Goal: Task Accomplishment & Management: Manage account settings

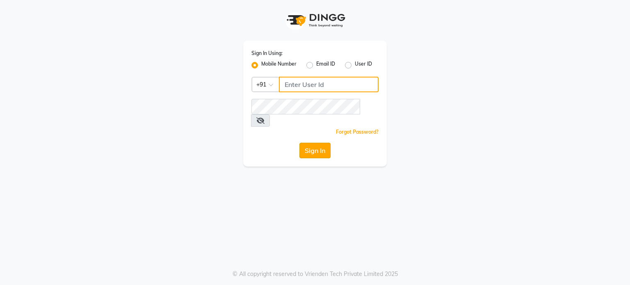
type input "6239163922"
click at [328, 143] on button "Sign In" at bounding box center [314, 151] width 31 height 16
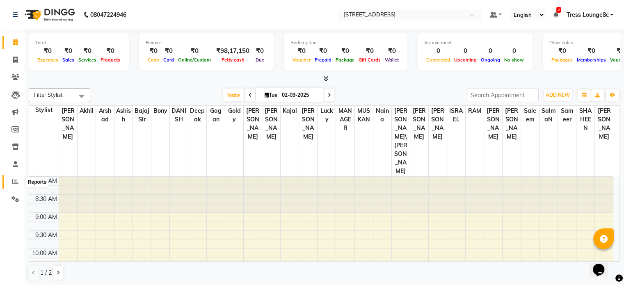
click at [15, 182] on icon at bounding box center [15, 181] width 6 height 6
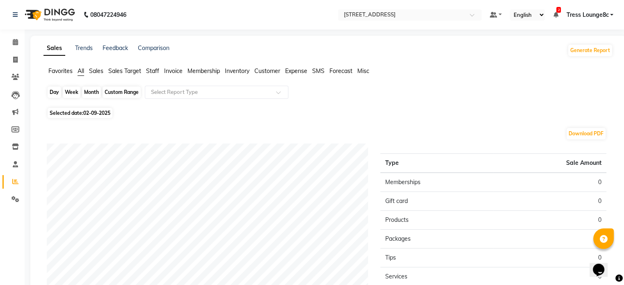
click at [54, 93] on div "Day" at bounding box center [55, 92] width 14 height 11
select select "9"
select select "2025"
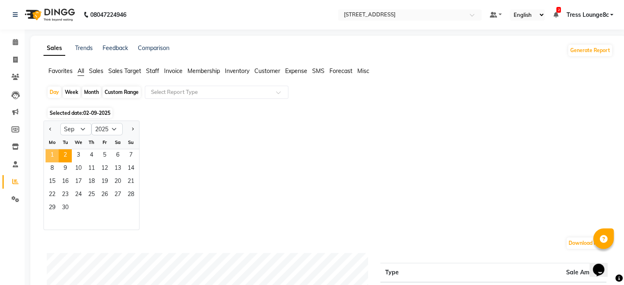
click at [50, 152] on span "1" at bounding box center [52, 155] width 13 height 13
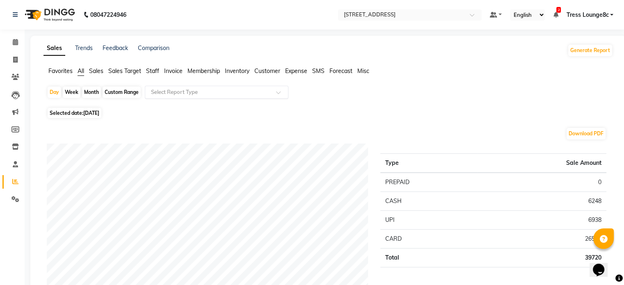
click at [175, 95] on input "text" at bounding box center [208, 92] width 118 height 8
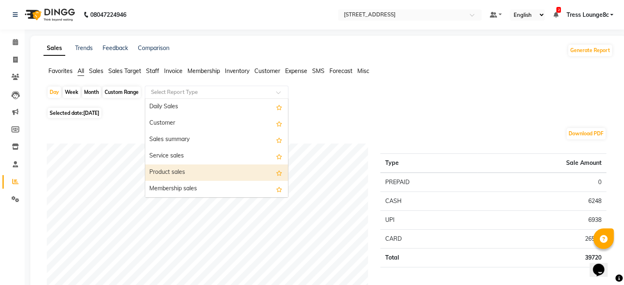
click at [188, 174] on div "Product sales" at bounding box center [216, 172] width 143 height 16
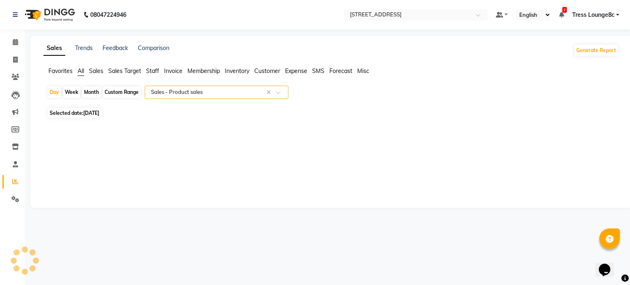
select select "full_report"
select select "csv"
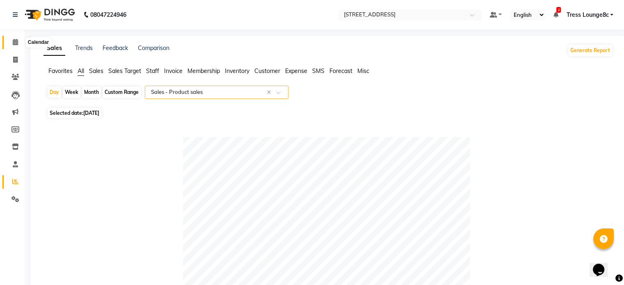
click at [13, 41] on icon at bounding box center [15, 42] width 5 height 6
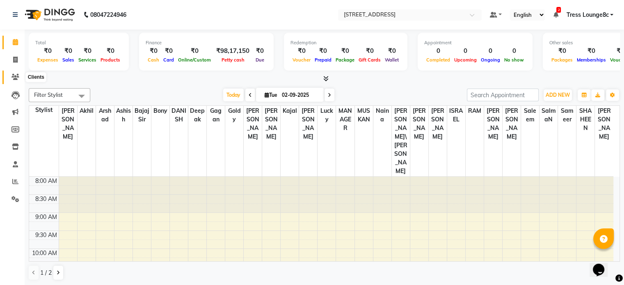
click at [16, 78] on icon at bounding box center [15, 77] width 8 height 6
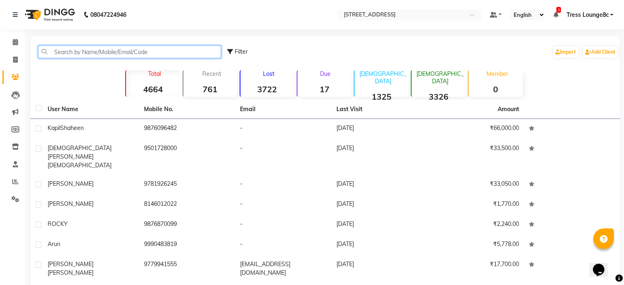
click at [103, 50] on input "text" at bounding box center [129, 52] width 183 height 13
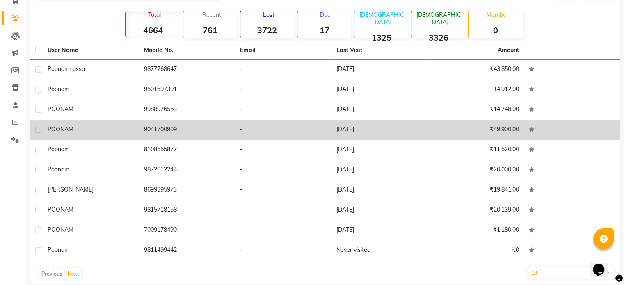
scroll to position [70, 0]
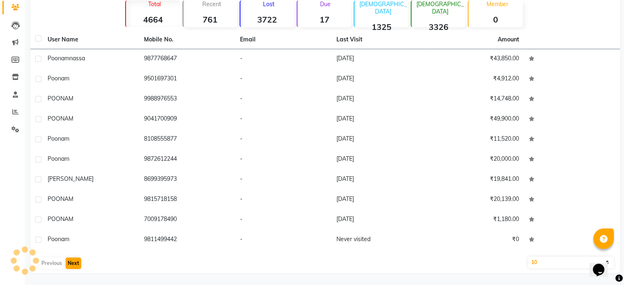
type input "poonam"
click at [74, 264] on button "Next" at bounding box center [74, 262] width 16 height 11
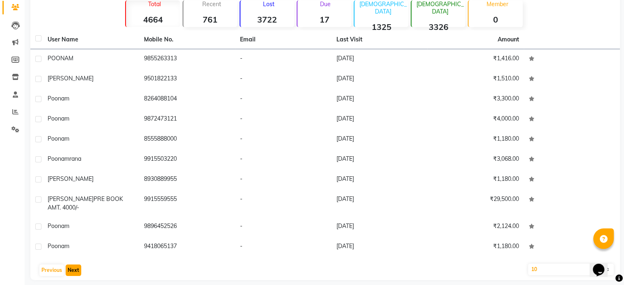
click at [75, 268] on button "Next" at bounding box center [74, 269] width 16 height 11
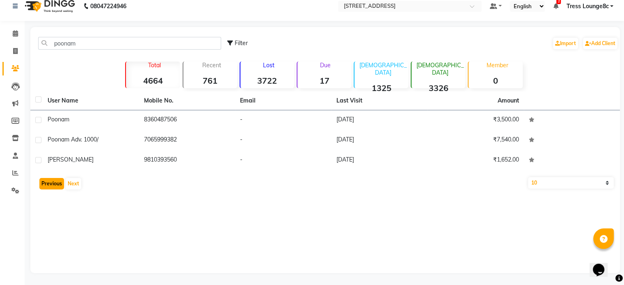
click at [53, 184] on button "Previous" at bounding box center [51, 183] width 25 height 11
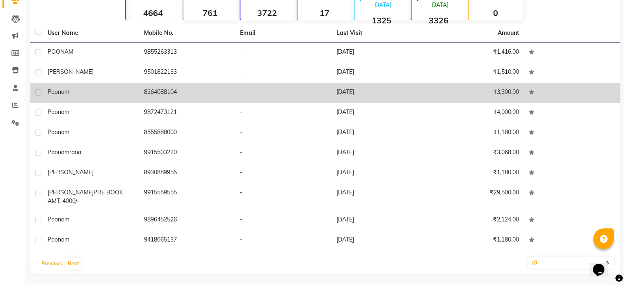
scroll to position [77, 0]
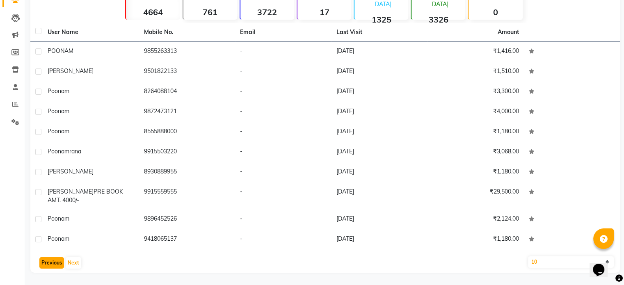
click at [52, 263] on button "Previous" at bounding box center [51, 262] width 25 height 11
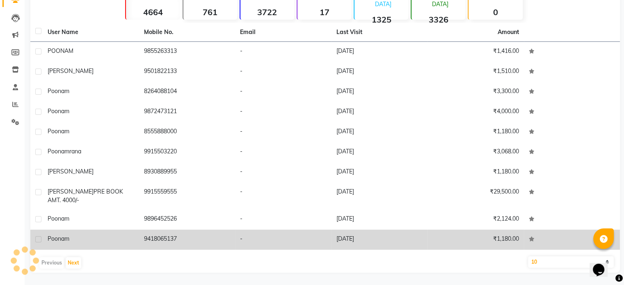
scroll to position [70, 0]
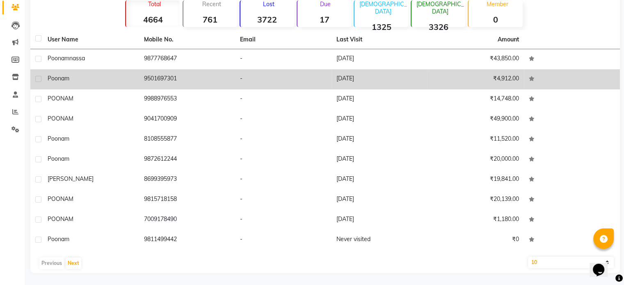
click at [161, 80] on td "9501697301" at bounding box center [187, 79] width 96 height 20
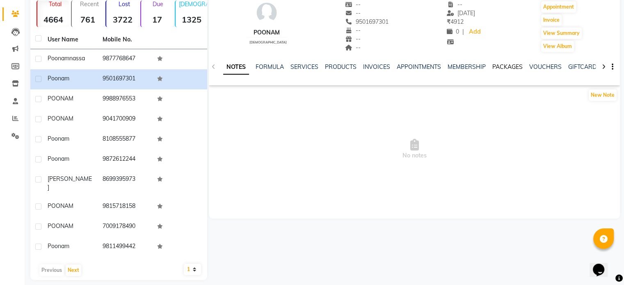
click at [512, 67] on link "PACKAGES" at bounding box center [507, 66] width 30 height 7
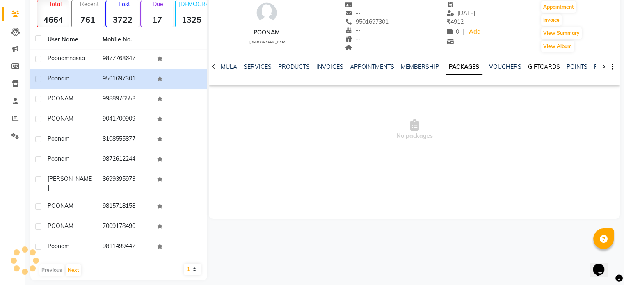
click at [538, 64] on link "GIFTCARDS" at bounding box center [544, 66] width 32 height 7
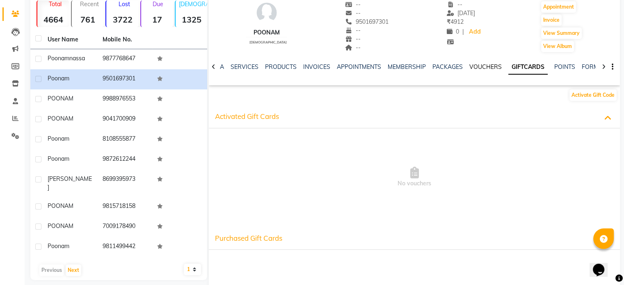
click at [475, 64] on link "VOUCHERS" at bounding box center [485, 66] width 32 height 7
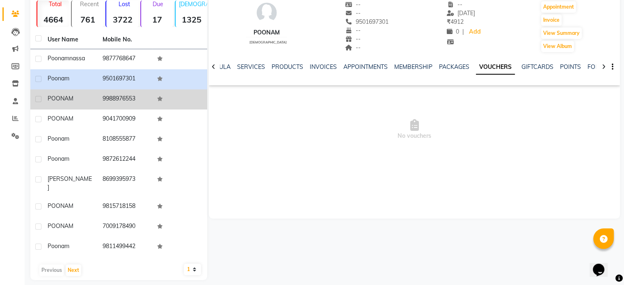
click at [64, 98] on span "POONAM" at bounding box center [61, 98] width 26 height 7
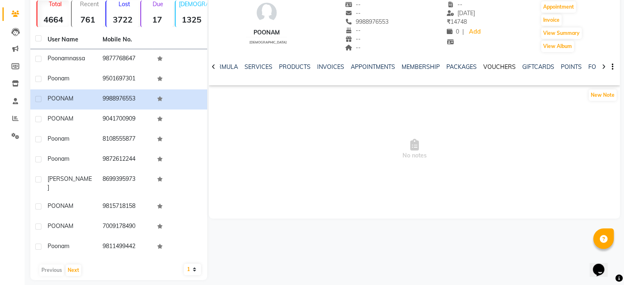
click at [502, 67] on link "VOUCHERS" at bounding box center [499, 66] width 32 height 7
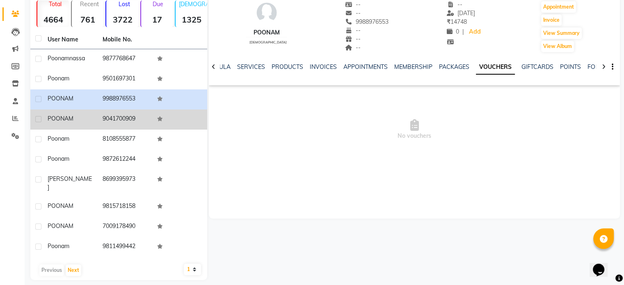
click at [68, 124] on td "POONAM" at bounding box center [70, 119] width 55 height 20
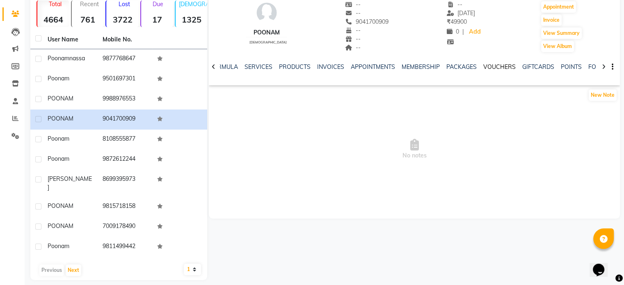
click at [497, 70] on link "VOUCHERS" at bounding box center [499, 66] width 32 height 7
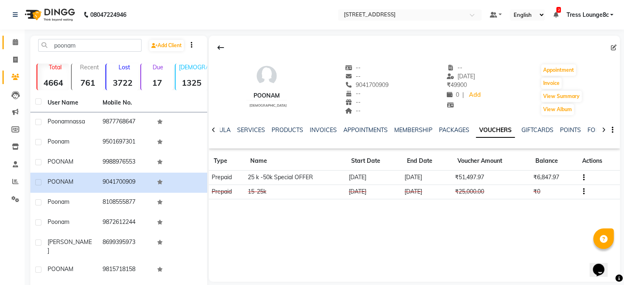
click at [15, 41] on icon at bounding box center [15, 42] width 5 height 6
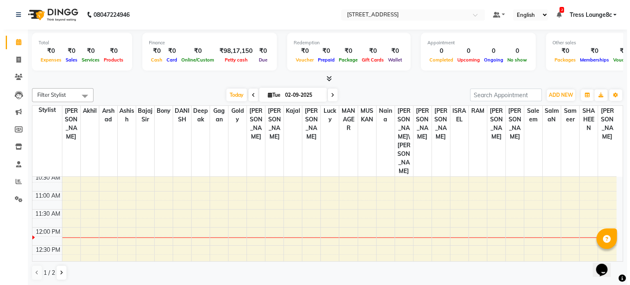
scroll to position [123, 0]
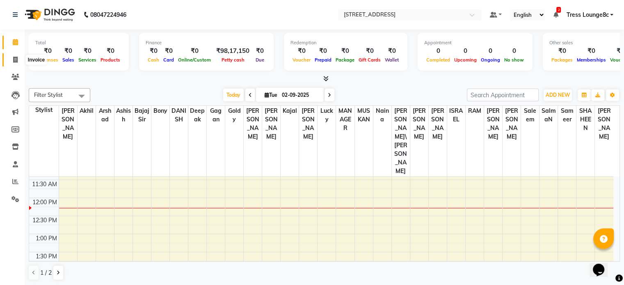
click at [15, 54] on link "Invoice" at bounding box center [12, 60] width 20 height 14
select select "service"
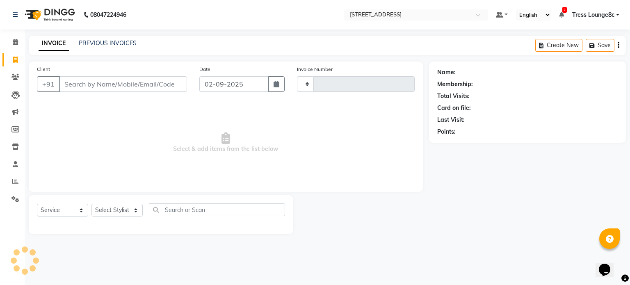
type input "2353"
select select "5703"
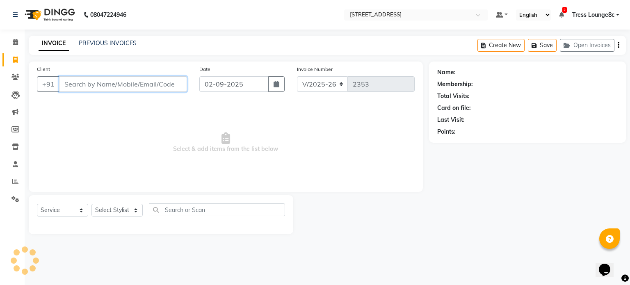
click at [130, 89] on input "Client" at bounding box center [123, 84] width 128 height 16
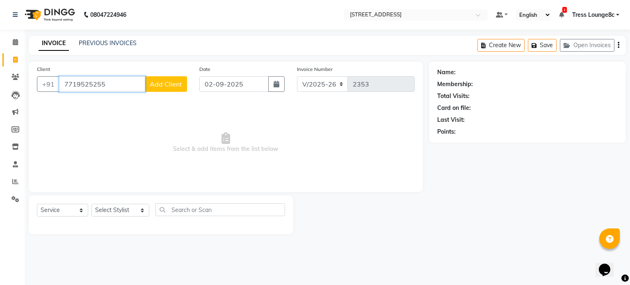
type input "7719525255"
click at [172, 86] on span "Add Client" at bounding box center [166, 84] width 32 height 8
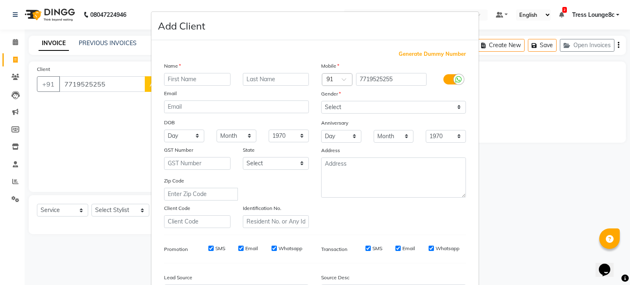
click at [180, 75] on input "text" at bounding box center [197, 79] width 66 height 13
type input "j"
type input "[PERSON_NAME]"
click at [341, 110] on select "Select [DEMOGRAPHIC_DATA] [DEMOGRAPHIC_DATA] Other Prefer Not To Say" at bounding box center [393, 107] width 145 height 13
select select "[DEMOGRAPHIC_DATA]"
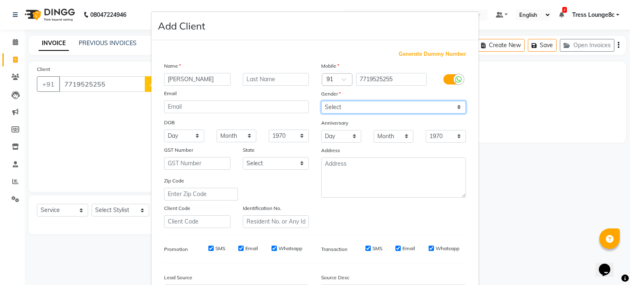
click at [321, 101] on select "Select [DEMOGRAPHIC_DATA] [DEMOGRAPHIC_DATA] Other Prefer Not To Say" at bounding box center [393, 107] width 145 height 13
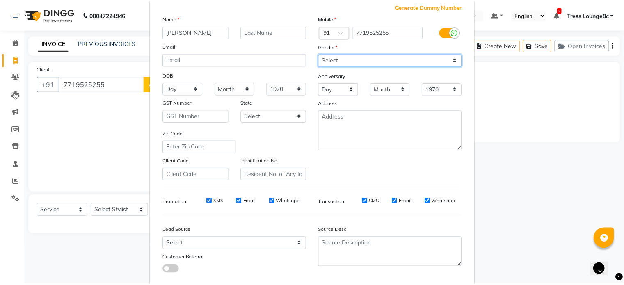
scroll to position [97, 0]
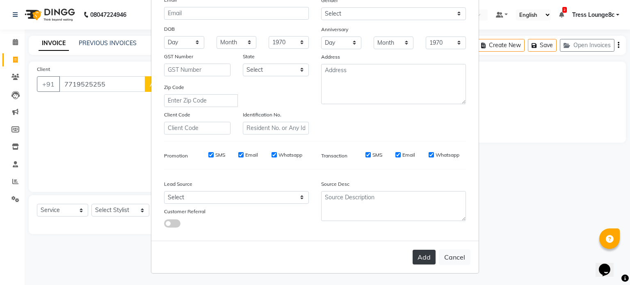
click at [423, 257] on button "Add" at bounding box center [423, 257] width 23 height 15
select select
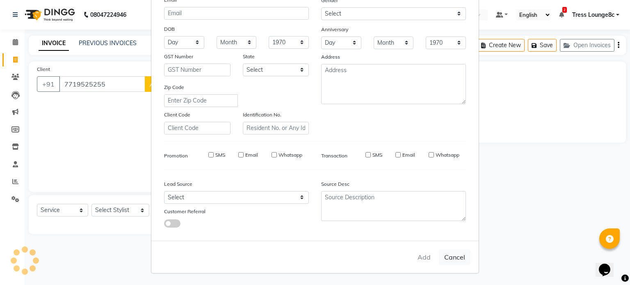
select select
checkbox input "false"
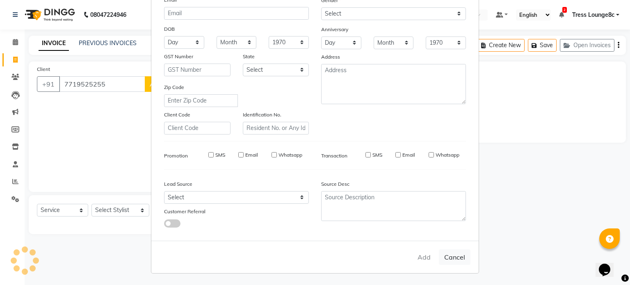
checkbox input "false"
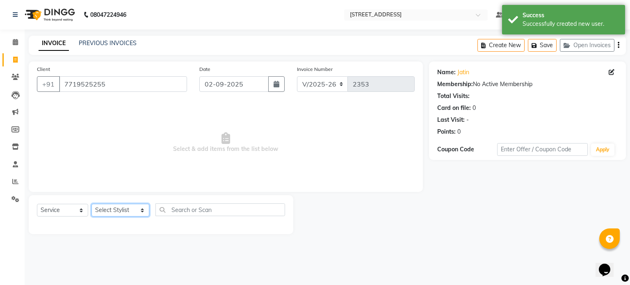
click at [114, 210] on select "Select Stylist Aamir akhil Angel Anju Arshad Ashish Bajaj sir Bony DANISH Deepa…" at bounding box center [120, 210] width 58 height 13
click at [91, 204] on select "Select Stylist Aamir akhil Angel Anju Arshad Ashish Bajaj sir Bony DANISH Deepa…" at bounding box center [120, 210] width 58 height 13
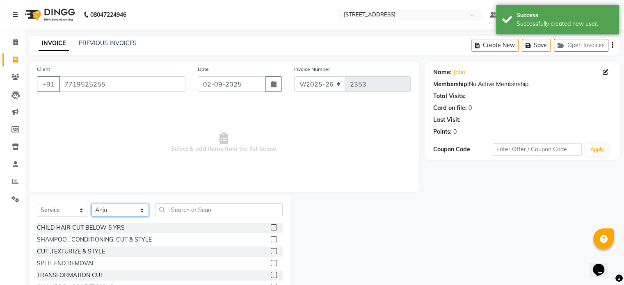
click at [114, 210] on select "Select Stylist Aamir akhil Angel Anju Arshad Ashish Bajaj sir Bony DANISH Deepa…" at bounding box center [119, 210] width 57 height 13
select select "39101"
click at [91, 204] on select "Select Stylist Aamir akhil Angel Anju Arshad Ashish Bajaj sir Bony DANISH Deepa…" at bounding box center [119, 210] width 57 height 13
click at [62, 211] on select "Select Service Product Membership Package Voucher Prepaid Gift Card" at bounding box center [62, 210] width 51 height 13
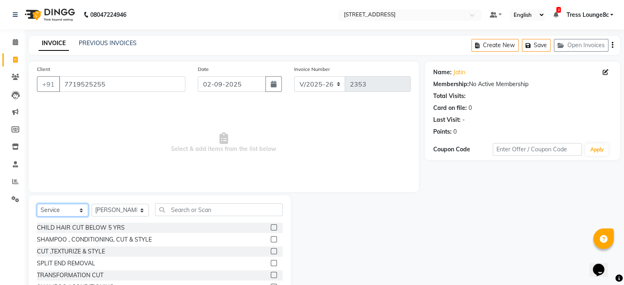
select select "product"
click at [37, 204] on select "Select Service Product Membership Package Voucher Prepaid Gift Card" at bounding box center [62, 210] width 51 height 13
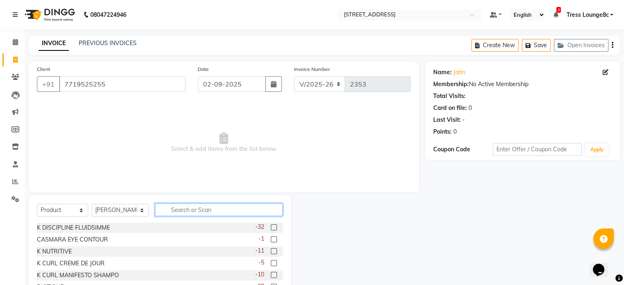
click at [194, 207] on input "text" at bounding box center [218, 209] width 127 height 13
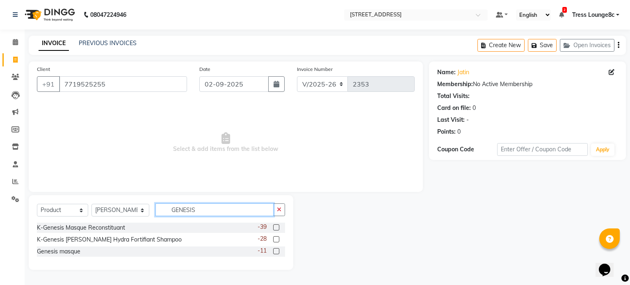
type input "GENESIS"
click at [277, 239] on label at bounding box center [276, 239] width 6 height 6
click at [277, 239] on input "checkbox" at bounding box center [275, 239] width 5 height 5
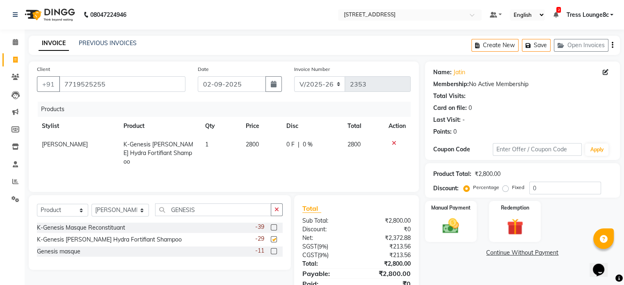
checkbox input "false"
click at [255, 146] on span "2800" at bounding box center [252, 144] width 13 height 7
select select "39101"
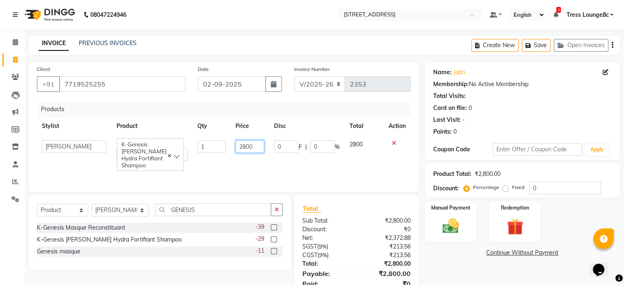
click at [249, 149] on input "2800" at bounding box center [249, 146] width 29 height 13
type input "2950"
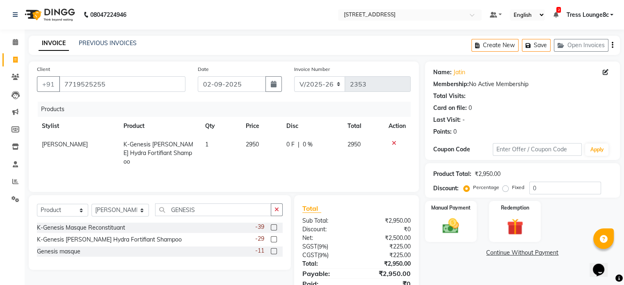
click at [258, 169] on div "Products Stylist Product Qty Price Disc Total Action Imran khan K-Genesis Bain …" at bounding box center [223, 143] width 373 height 82
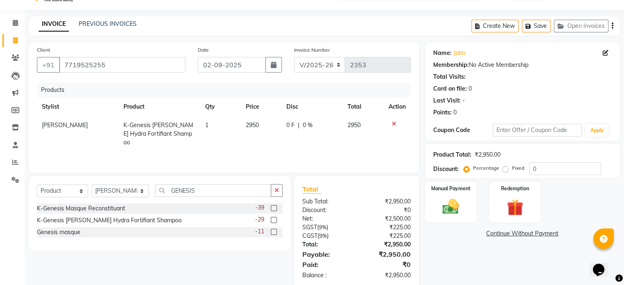
scroll to position [34, 0]
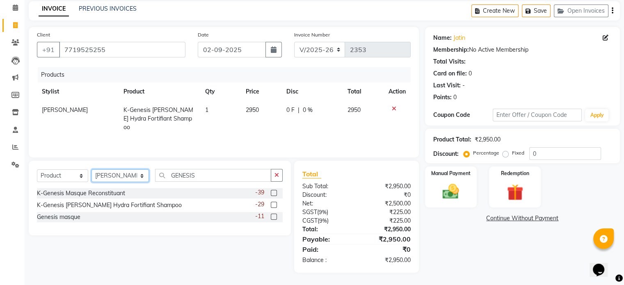
click at [110, 175] on select "Select Stylist Aamir akhil Angel Anju Arshad Ashish Bajaj sir Bony DANISH Deepa…" at bounding box center [119, 175] width 57 height 13
click at [57, 175] on select "Select Service Product Membership Package Voucher Prepaid Gift Card" at bounding box center [62, 175] width 51 height 13
select select "service"
click at [37, 170] on select "Select Service Product Membership Package Voucher Prepaid Gift Card" at bounding box center [62, 175] width 51 height 13
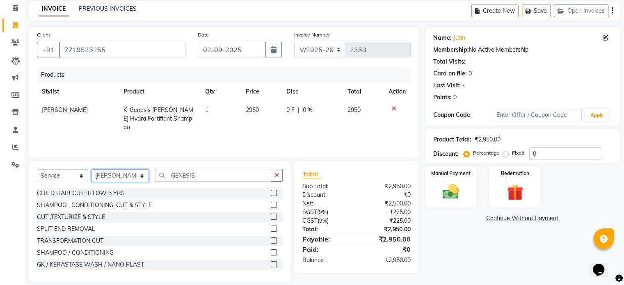
click at [115, 175] on select "Select Stylist Aamir akhil Angel Anju Arshad Ashish Bajaj sir Bony DANISH Deepa…" at bounding box center [119, 175] width 57 height 13
select select "45199"
click at [91, 170] on select "Select Stylist Aamir akhil Angel Anju Arshad Ashish Bajaj sir Bony DANISH Deepa…" at bounding box center [119, 175] width 57 height 13
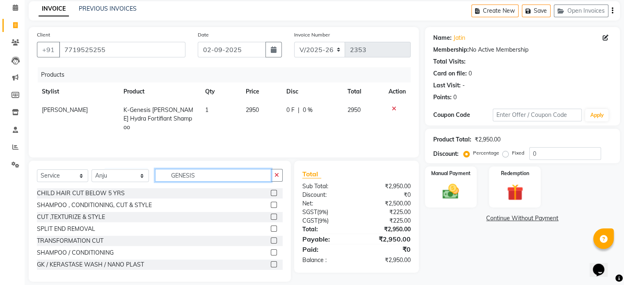
click at [200, 175] on input "GENESIS" at bounding box center [213, 175] width 116 height 13
type input "G"
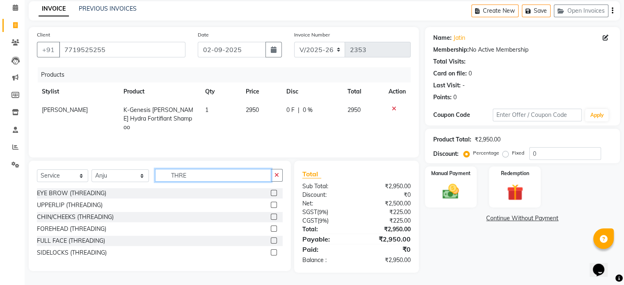
type input "THRE"
click at [273, 191] on label at bounding box center [274, 193] width 6 height 6
click at [273, 191] on input "checkbox" at bounding box center [273, 193] width 5 height 5
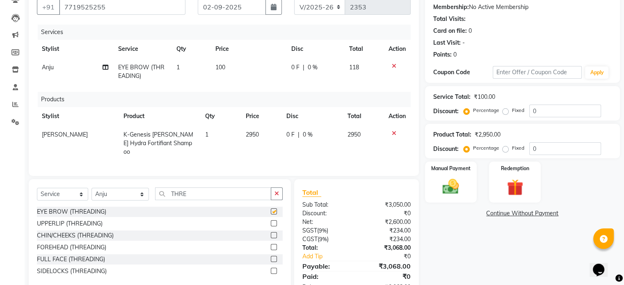
checkbox input "false"
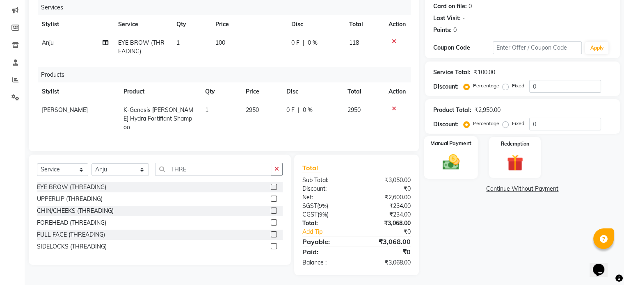
click at [446, 165] on img at bounding box center [450, 163] width 27 height 20
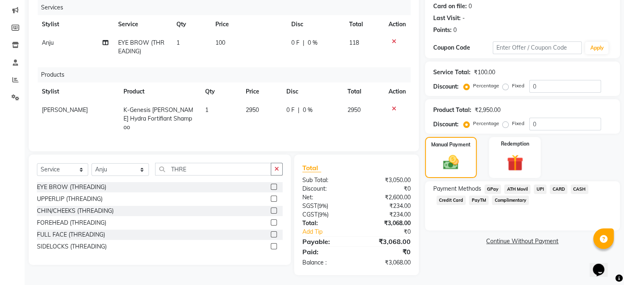
drag, startPoint x: 504, startPoint y: 87, endPoint x: 521, endPoint y: 86, distance: 16.8
click at [512, 86] on label "Fixed" at bounding box center [518, 85] width 12 height 7
click at [504, 86] on input "Fixed" at bounding box center [507, 86] width 6 height 6
radio input "true"
drag, startPoint x: 546, startPoint y: 85, endPoint x: 530, endPoint y: 87, distance: 16.0
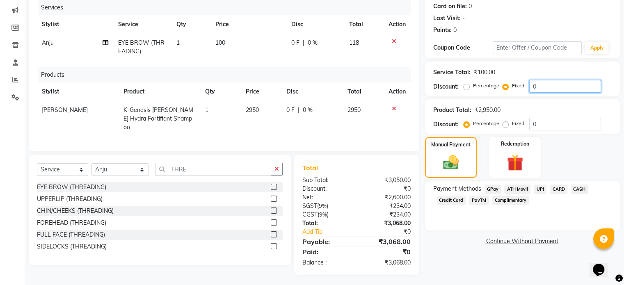
click at [530, 87] on input "0" at bounding box center [565, 86] width 72 height 13
type input "8"
click at [558, 189] on span "CARD" at bounding box center [558, 188] width 18 height 9
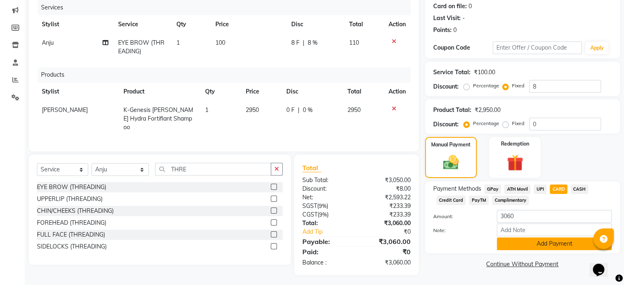
click at [535, 244] on button "Add Payment" at bounding box center [553, 243] width 115 height 13
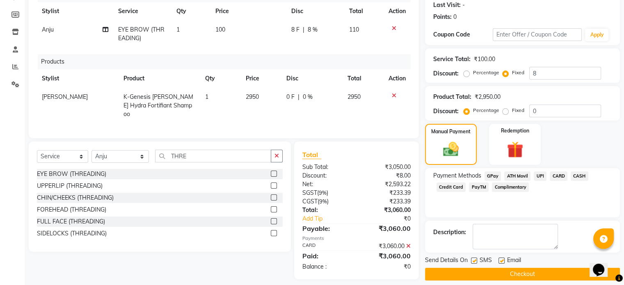
scroll to position [122, 0]
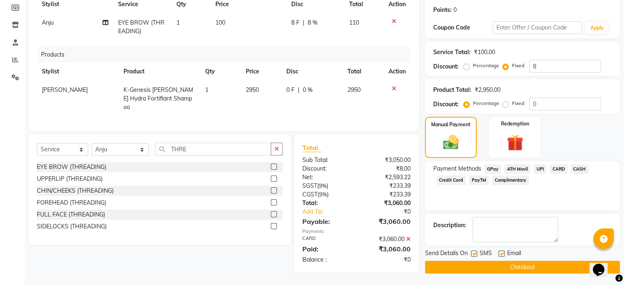
click at [522, 262] on button "Checkout" at bounding box center [522, 267] width 195 height 13
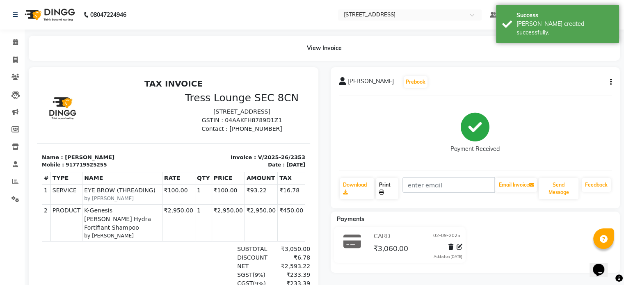
drag, startPoint x: 384, startPoint y: 185, endPoint x: 389, endPoint y: 185, distance: 4.9
click at [384, 185] on link "Print" at bounding box center [387, 188] width 23 height 21
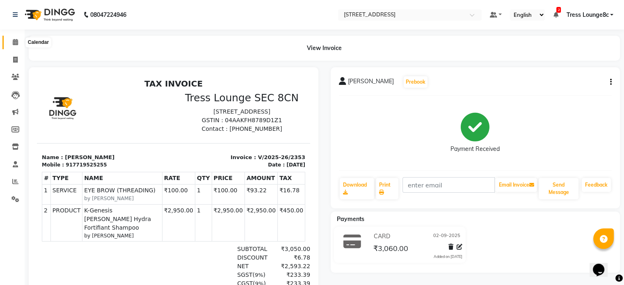
click at [16, 45] on icon at bounding box center [15, 42] width 5 height 6
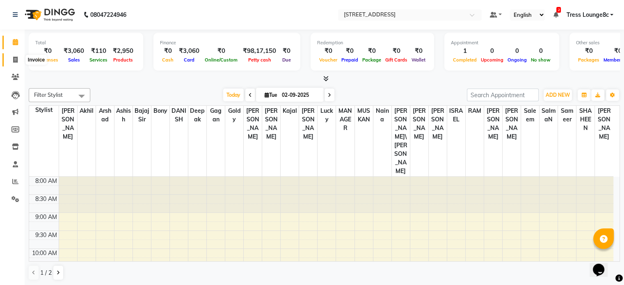
click at [16, 59] on icon at bounding box center [15, 60] width 5 height 6
select select "service"
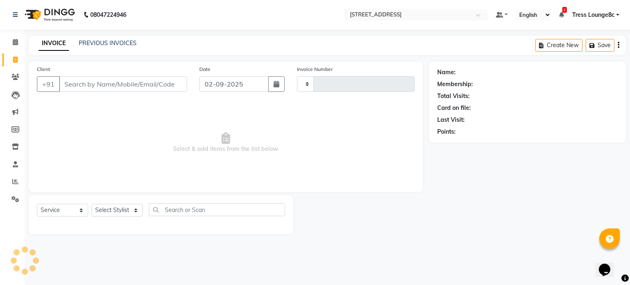
type input "2354"
select select "5703"
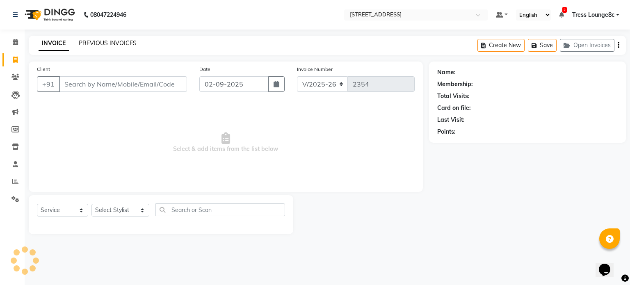
click at [120, 42] on link "PREVIOUS INVOICES" at bounding box center [108, 42] width 58 height 7
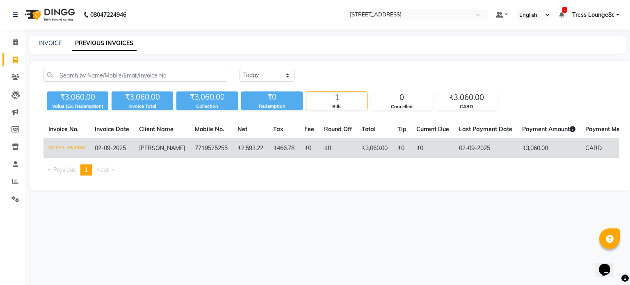
click at [302, 150] on td "₹0" at bounding box center [309, 148] width 20 height 19
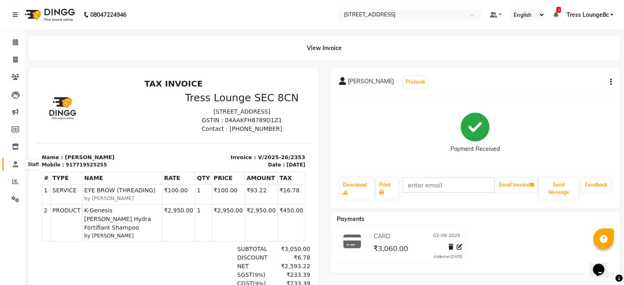
click at [14, 163] on icon at bounding box center [15, 164] width 5 height 6
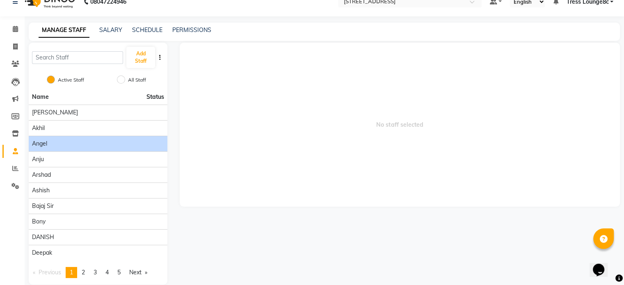
scroll to position [24, 0]
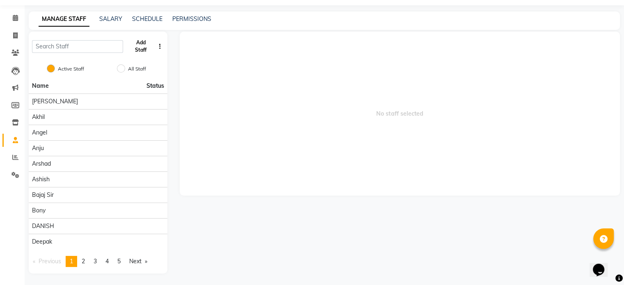
click at [141, 49] on button "Add Staff" at bounding box center [140, 46] width 28 height 21
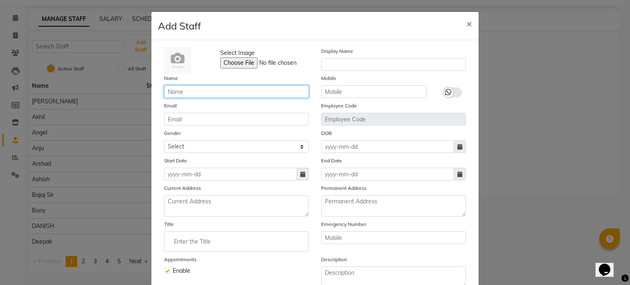
click at [203, 93] on input "text" at bounding box center [236, 91] width 145 height 13
click at [466, 22] on span "×" at bounding box center [469, 23] width 6 height 12
checkbox input "false"
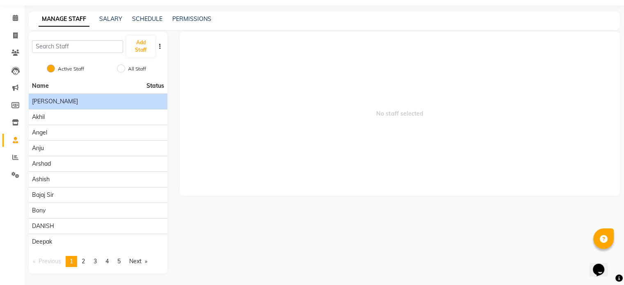
click at [104, 100] on div "[PERSON_NAME]" at bounding box center [98, 101] width 132 height 9
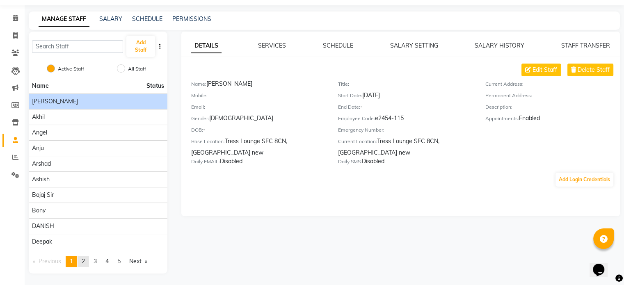
click at [85, 262] on span "2" at bounding box center [83, 260] width 3 height 7
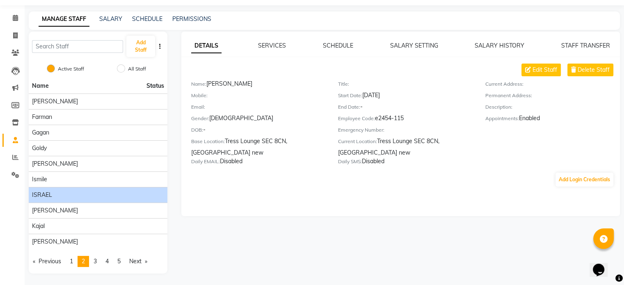
click at [58, 196] on div "ISRAEL" at bounding box center [98, 195] width 132 height 9
click at [97, 261] on span "3" at bounding box center [94, 260] width 3 height 7
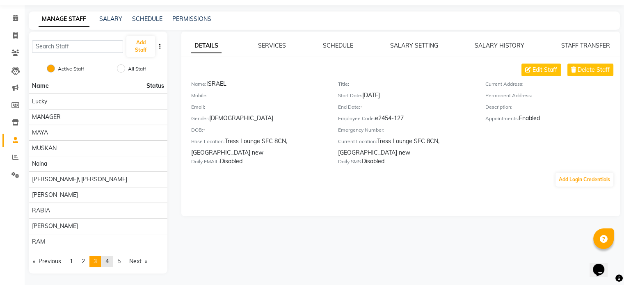
click at [107, 261] on span "4" at bounding box center [106, 260] width 3 height 7
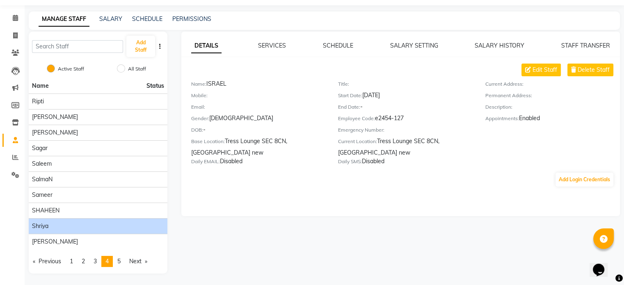
click at [103, 225] on div "Shriya" at bounding box center [98, 226] width 132 height 9
click at [89, 224] on div "Shriya" at bounding box center [98, 226] width 132 height 9
click at [601, 70] on span "Delete Staff" at bounding box center [593, 70] width 32 height 9
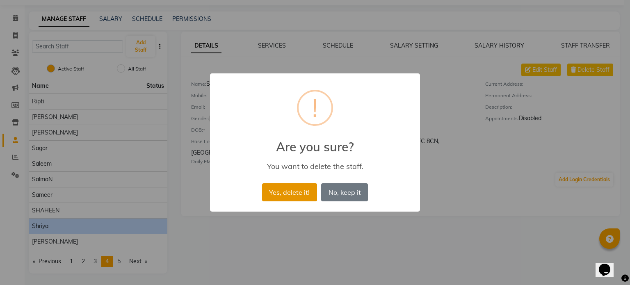
click at [298, 194] on button "Yes, delete it!" at bounding box center [289, 192] width 55 height 18
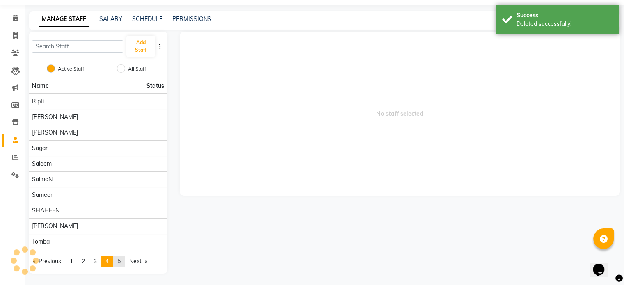
click at [121, 262] on span "5" at bounding box center [118, 260] width 3 height 7
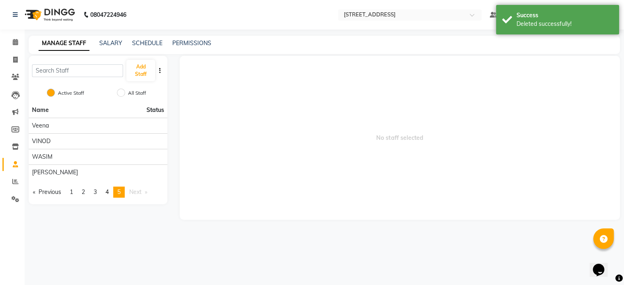
scroll to position [0, 0]
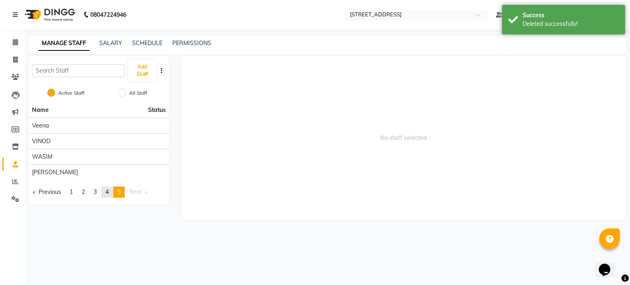
click at [107, 192] on link "page 4" at bounding box center [106, 192] width 11 height 11
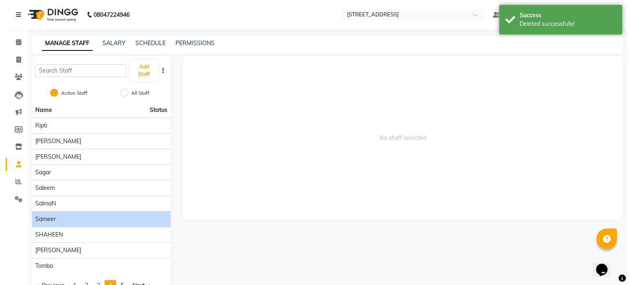
scroll to position [24, 0]
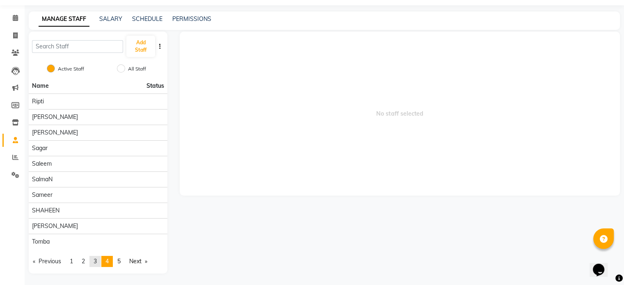
click at [97, 259] on span "3" at bounding box center [94, 260] width 3 height 7
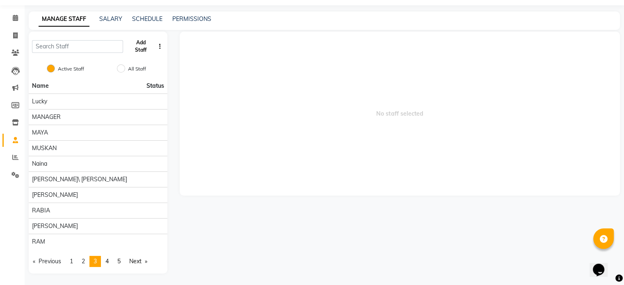
click at [141, 48] on button "Add Staff" at bounding box center [140, 46] width 28 height 21
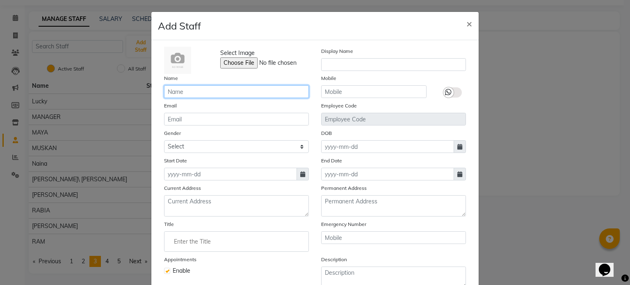
click at [209, 93] on input "text" at bounding box center [236, 91] width 145 height 13
type input "[PERSON_NAME]"
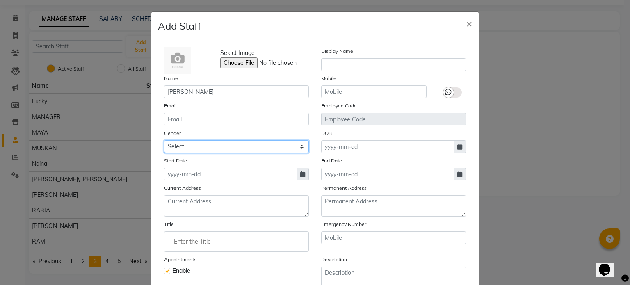
click at [197, 152] on select "Select [DEMOGRAPHIC_DATA] [DEMOGRAPHIC_DATA] Other Prefer Not To Say" at bounding box center [236, 146] width 145 height 13
select select "[DEMOGRAPHIC_DATA]"
click at [164, 141] on select "Select [DEMOGRAPHIC_DATA] [DEMOGRAPHIC_DATA] Other Prefer Not To Say" at bounding box center [236, 146] width 145 height 13
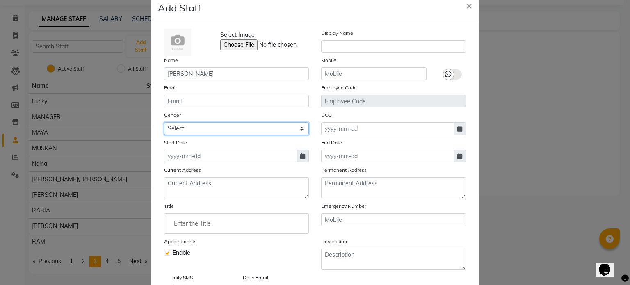
scroll to position [0, 0]
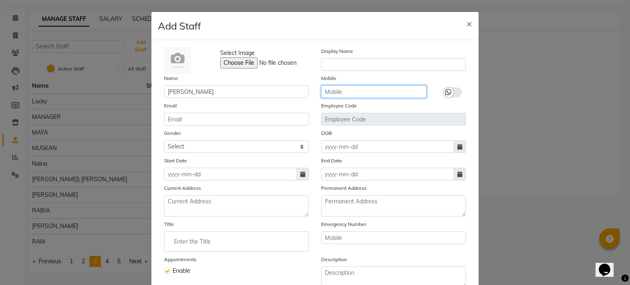
click at [355, 90] on input "text" at bounding box center [373, 91] width 105 height 13
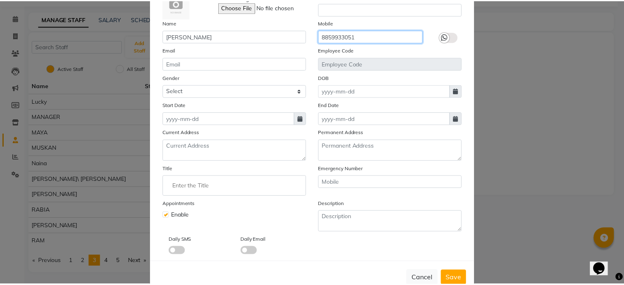
scroll to position [80, 0]
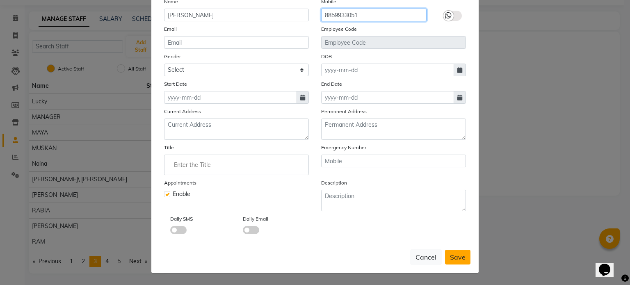
type input "8859933051"
click at [458, 260] on span "Save" at bounding box center [458, 257] width 16 height 8
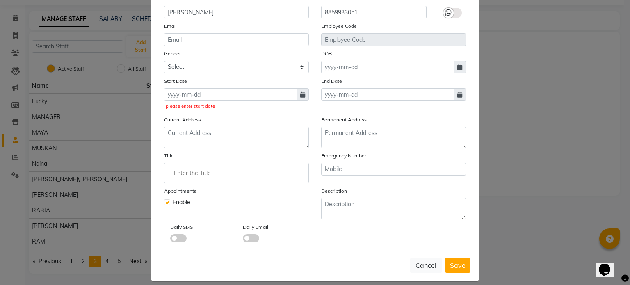
click at [300, 95] on icon at bounding box center [302, 95] width 5 height 6
select select "9"
select select "2025"
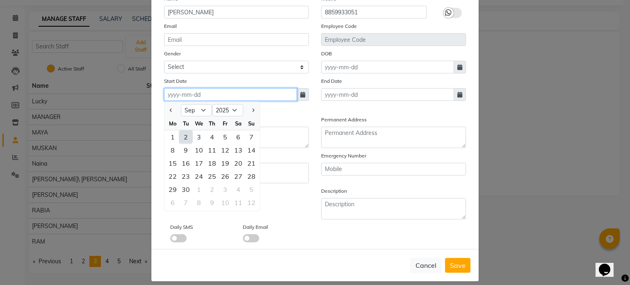
click at [220, 98] on input at bounding box center [230, 94] width 133 height 13
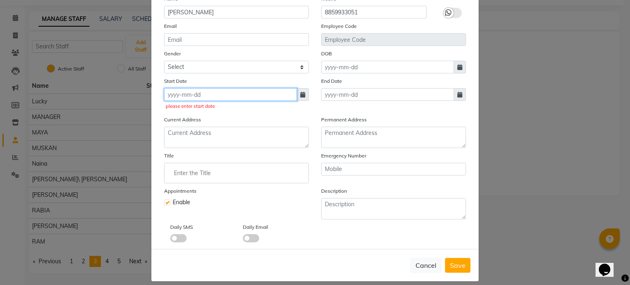
click at [220, 98] on input at bounding box center [230, 94] width 133 height 13
select select "9"
select select "2025"
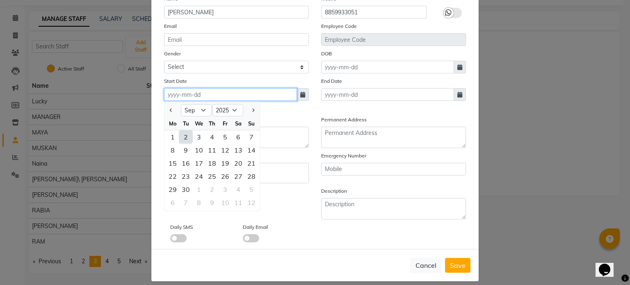
click at [226, 95] on input at bounding box center [230, 94] width 133 height 13
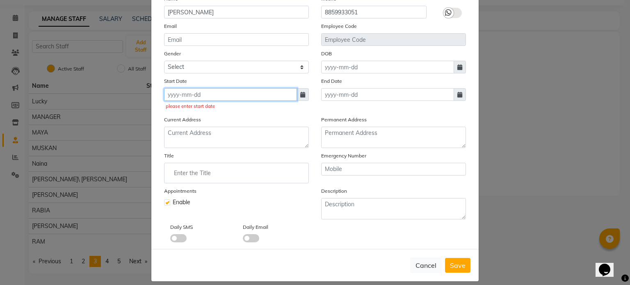
click at [226, 95] on input at bounding box center [230, 94] width 133 height 13
select select "9"
select select "2025"
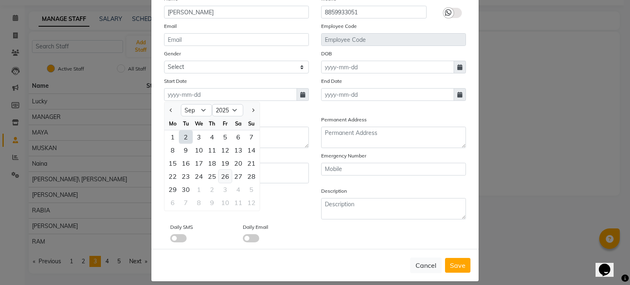
click at [222, 178] on div "26" at bounding box center [225, 176] width 13 height 13
type input "[DATE]"
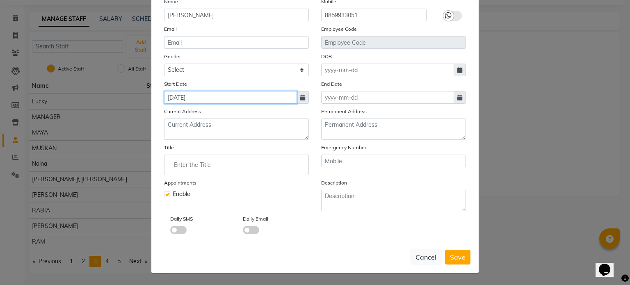
click at [182, 98] on input "[DATE]" at bounding box center [230, 97] width 133 height 13
select select "9"
select select "2025"
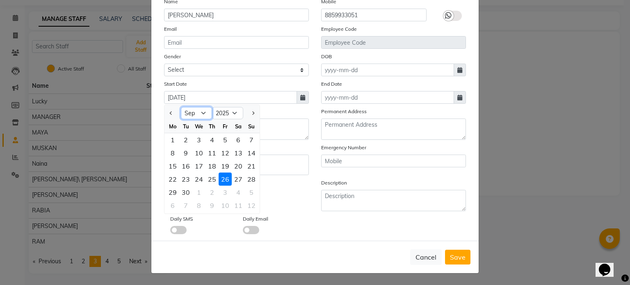
click at [198, 111] on select "Jan Feb Mar Apr May Jun [DATE] Aug Sep Oct Nov Dec" at bounding box center [196, 113] width 31 height 12
select select "8"
click at [181, 107] on select "Jan Feb Mar Apr May Jun [DATE] Aug Sep Oct Nov Dec" at bounding box center [196, 113] width 31 height 12
click at [194, 191] on div "27" at bounding box center [198, 192] width 13 height 13
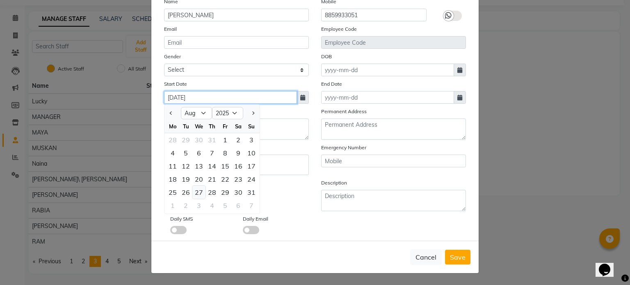
type input "[DATE]"
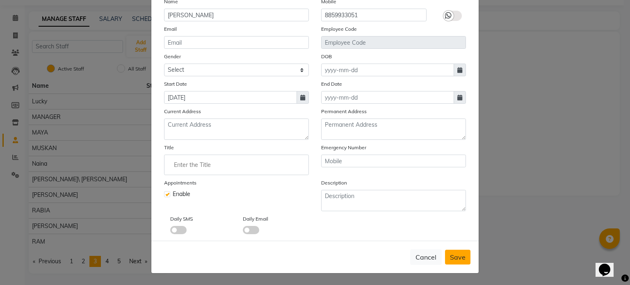
click at [452, 253] on span "Save" at bounding box center [458, 257] width 16 height 8
select select
checkbox input "false"
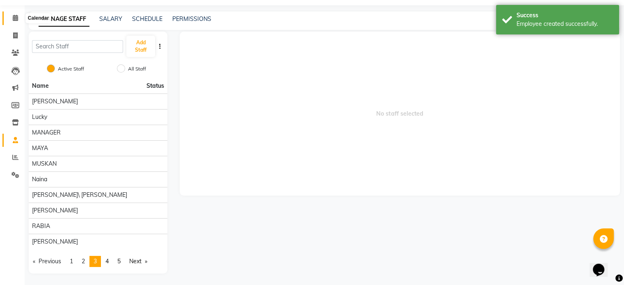
click at [14, 16] on icon at bounding box center [15, 18] width 5 height 6
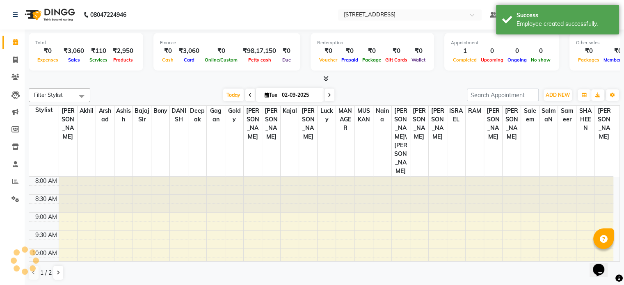
scroll to position [143, 0]
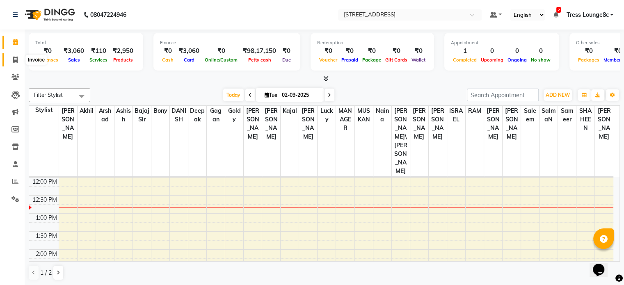
click at [14, 59] on icon at bounding box center [15, 60] width 5 height 6
select select "service"
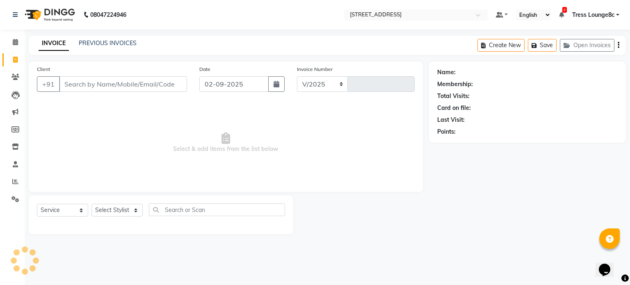
select select "5703"
type input "2354"
click at [114, 209] on select "Select Stylist" at bounding box center [116, 210] width 51 height 13
click at [113, 211] on select "Select Stylist [PERSON_NAME] [PERSON_NAME] [PERSON_NAME] [PERSON_NAME] sir Bony…" at bounding box center [120, 210] width 58 height 13
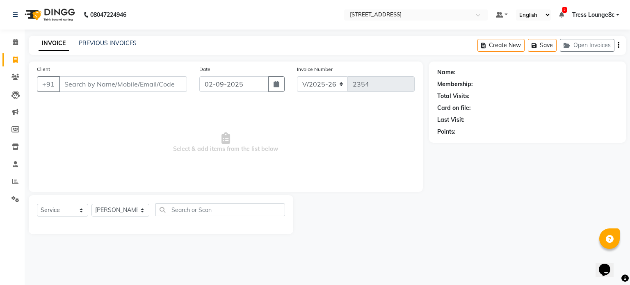
click at [336, 175] on span "Select & add items from the list below" at bounding box center [226, 143] width 378 height 82
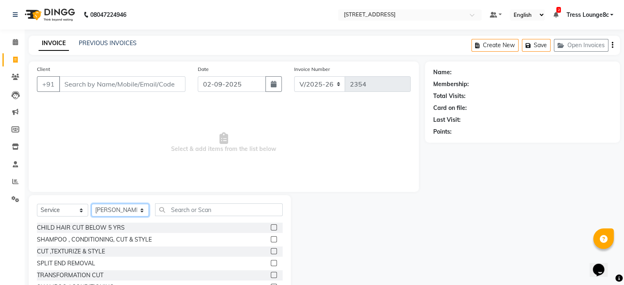
click at [111, 211] on select "Select Stylist [PERSON_NAME] [PERSON_NAME] [PERSON_NAME] [PERSON_NAME] sir Bony…" at bounding box center [119, 210] width 57 height 13
select select "45199"
click at [91, 204] on select "Select Stylist [PERSON_NAME] [PERSON_NAME] [PERSON_NAME] [PERSON_NAME] sir Bony…" at bounding box center [119, 210] width 57 height 13
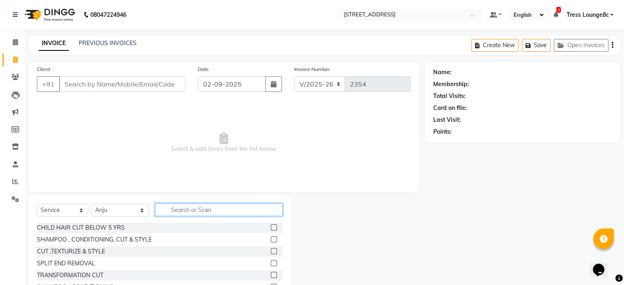
click at [199, 213] on input "text" at bounding box center [218, 209] width 127 height 13
type input "THRE"
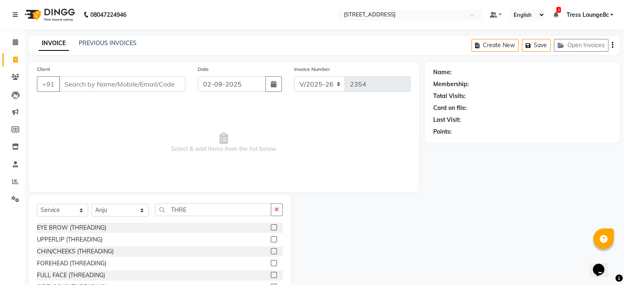
click at [273, 239] on label at bounding box center [274, 239] width 6 height 6
click at [273, 239] on input "checkbox" at bounding box center [273, 239] width 5 height 5
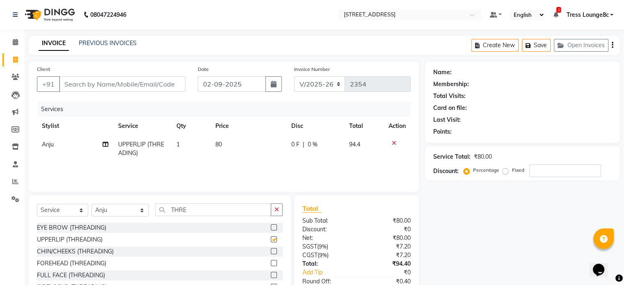
checkbox input "false"
click at [96, 82] on input "Client" at bounding box center [122, 84] width 126 height 16
type input "9"
type input "0"
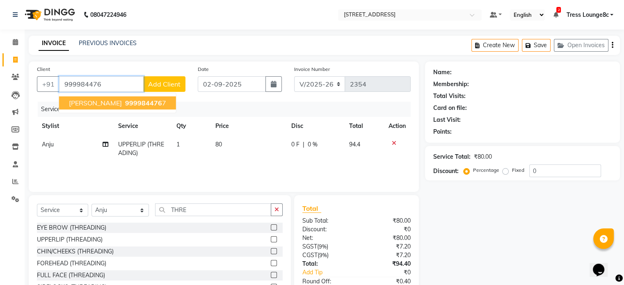
click at [127, 105] on span "999984476" at bounding box center [143, 103] width 37 height 8
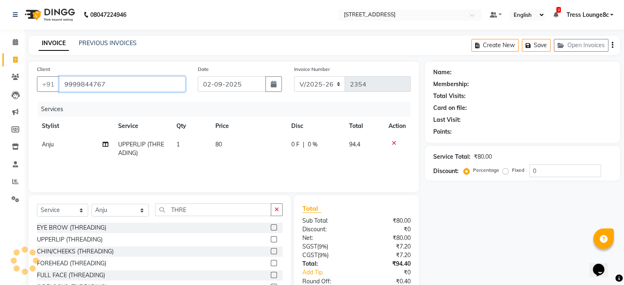
type input "9999844767"
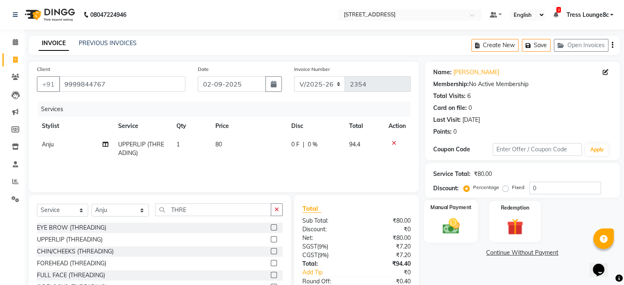
scroll to position [52, 0]
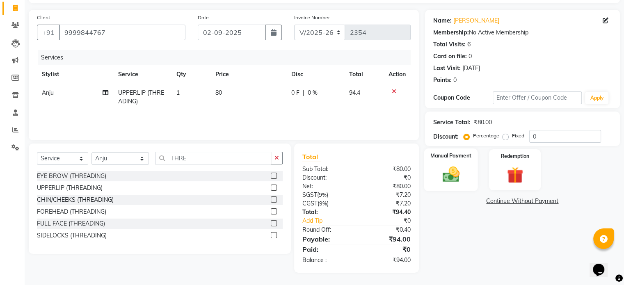
click at [450, 173] on img at bounding box center [450, 175] width 27 height 20
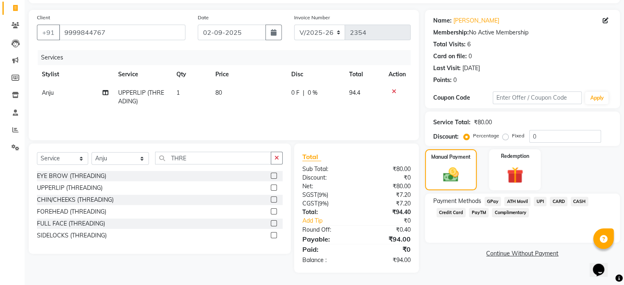
click at [540, 201] on span "UPI" at bounding box center [539, 201] width 13 height 9
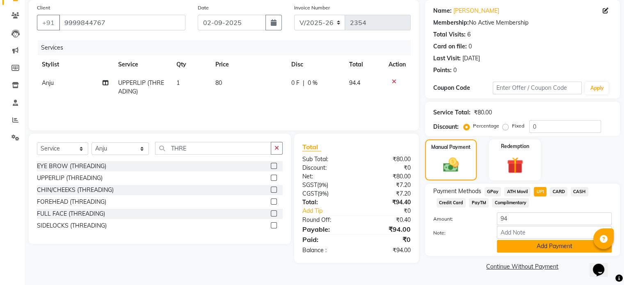
click at [552, 246] on button "Add Payment" at bounding box center [553, 246] width 115 height 13
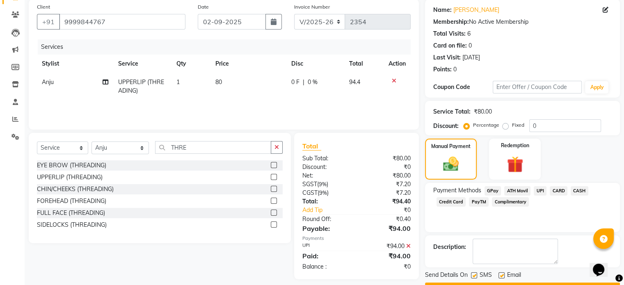
scroll to position [84, 0]
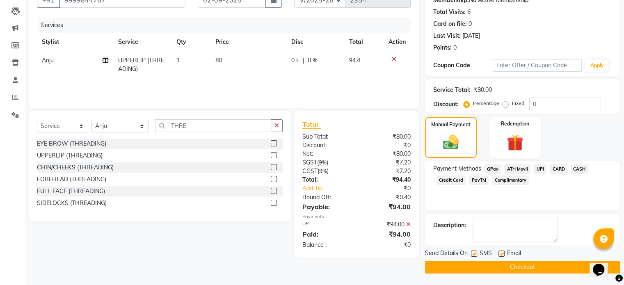
click at [515, 265] on button "Checkout" at bounding box center [522, 267] width 195 height 13
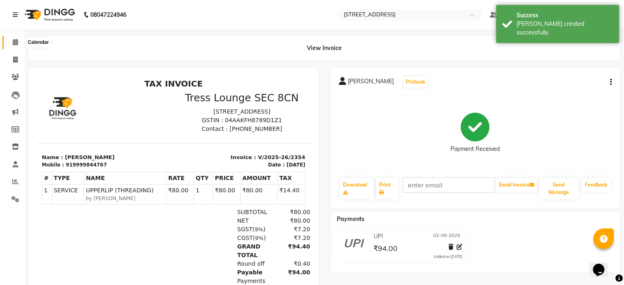
click at [16, 43] on icon at bounding box center [15, 42] width 5 height 6
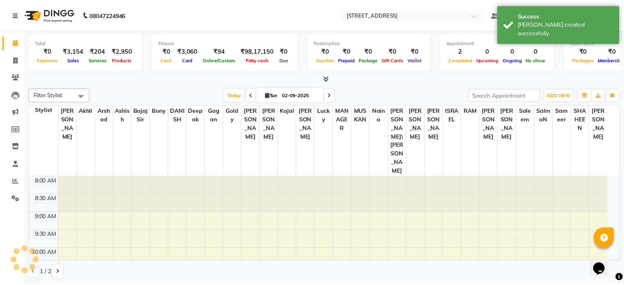
scroll to position [179, 0]
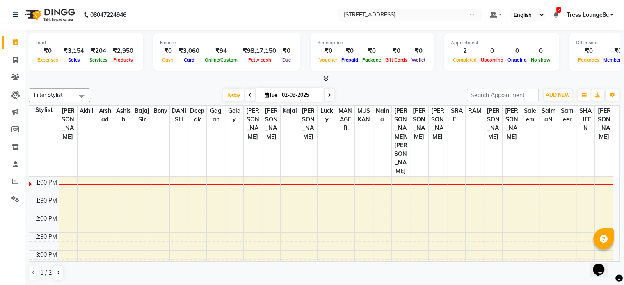
click at [327, 78] on icon at bounding box center [325, 78] width 5 height 6
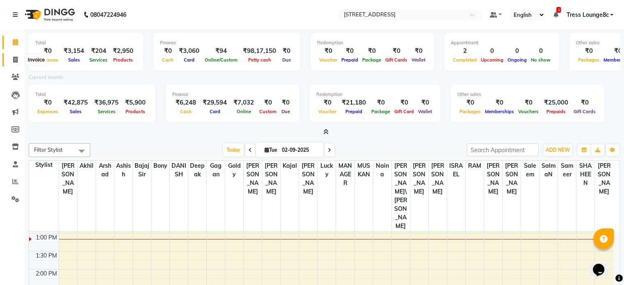
click at [13, 60] on icon at bounding box center [15, 60] width 5 height 6
select select "service"
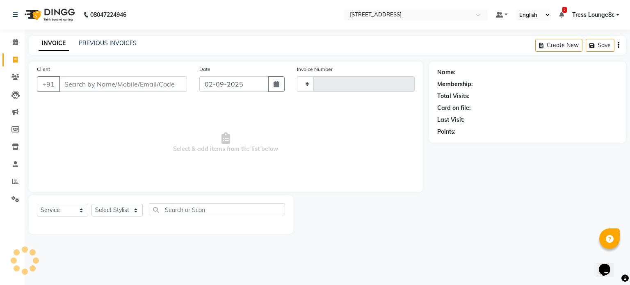
type input "2355"
select select "5703"
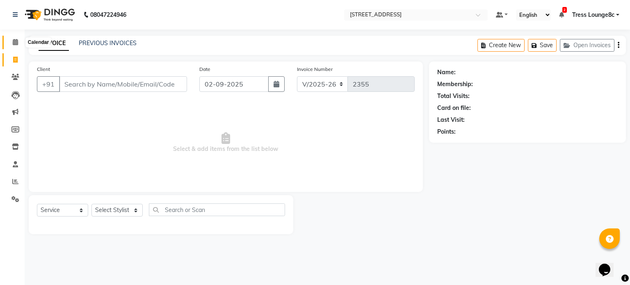
click at [13, 42] on icon at bounding box center [15, 42] width 5 height 6
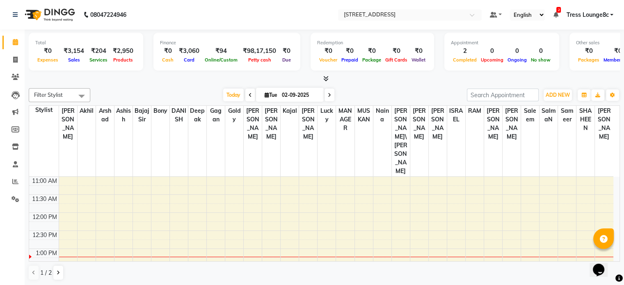
scroll to position [123, 0]
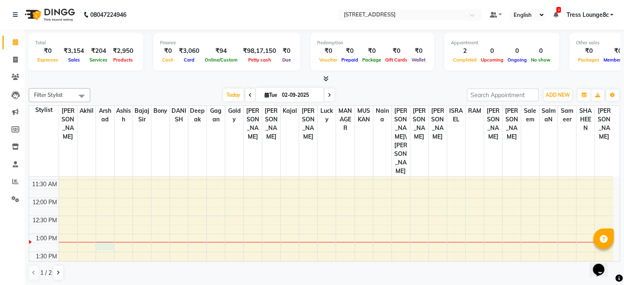
click at [104, 185] on div "8:00 AM 8:30 AM 9:00 AM 9:30 AM 10:00 AM 10:30 AM 11:00 AM 11:30 AM 12:00 PM 12…" at bounding box center [321, 288] width 584 height 469
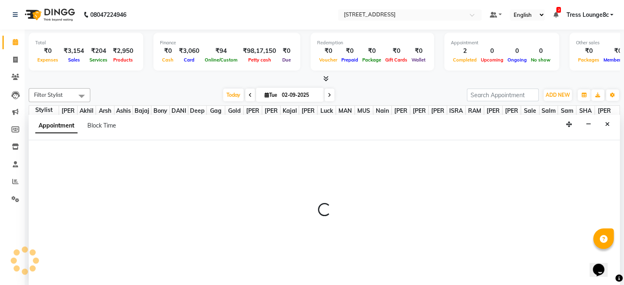
scroll to position [0, 0]
select select "62026"
select select "795"
select select "tentative"
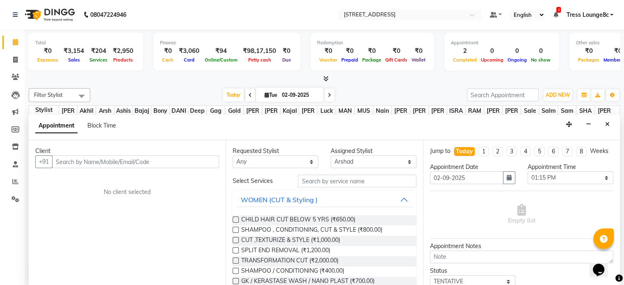
click at [100, 161] on input "text" at bounding box center [135, 161] width 167 height 13
click at [108, 160] on input "text" at bounding box center [135, 161] width 167 height 13
click at [13, 61] on icon at bounding box center [15, 60] width 5 height 6
select select "service"
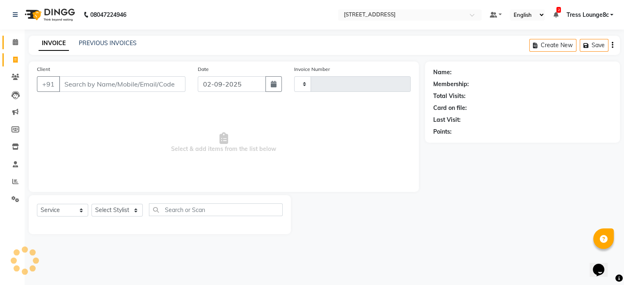
type input "2355"
select select "5703"
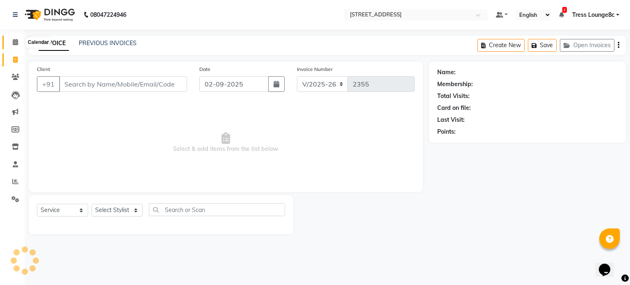
click at [14, 41] on icon at bounding box center [15, 42] width 5 height 6
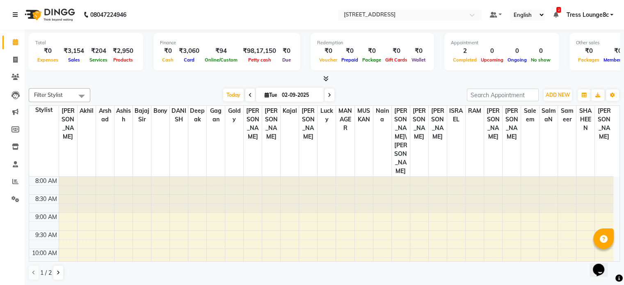
click at [16, 14] on icon at bounding box center [15, 15] width 5 height 6
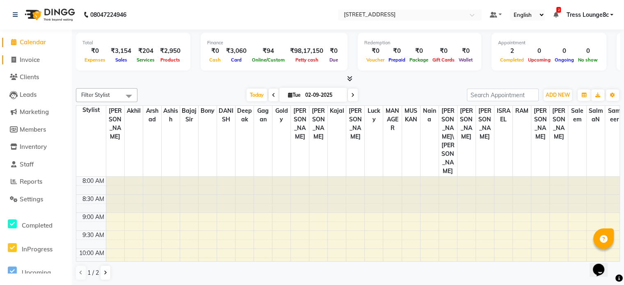
click at [11, 59] on icon at bounding box center [13, 60] width 5 height 6
select select "service"
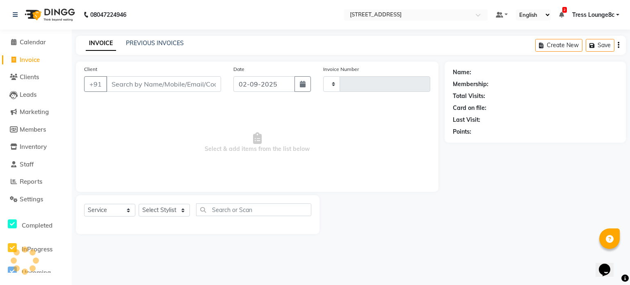
type input "2355"
select select "5703"
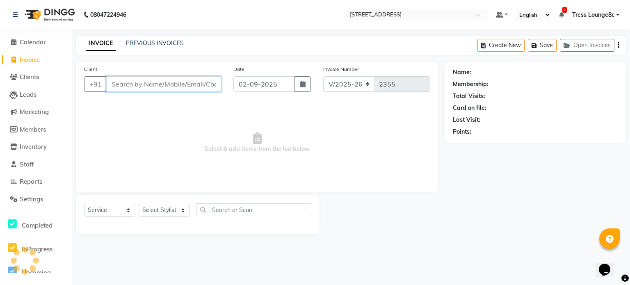
click at [133, 83] on input "Client" at bounding box center [163, 84] width 115 height 16
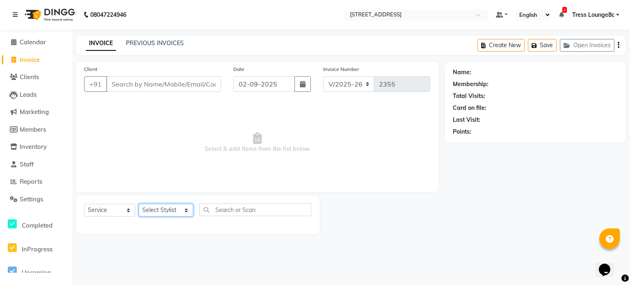
click at [168, 209] on select "Select Stylist [PERSON_NAME] [PERSON_NAME] [PERSON_NAME] [PERSON_NAME] sir Bony…" at bounding box center [166, 210] width 55 height 13
select select "62026"
click at [139, 204] on select "Select Stylist [PERSON_NAME] [PERSON_NAME] [PERSON_NAME] [PERSON_NAME] sir Bony…" at bounding box center [166, 210] width 55 height 13
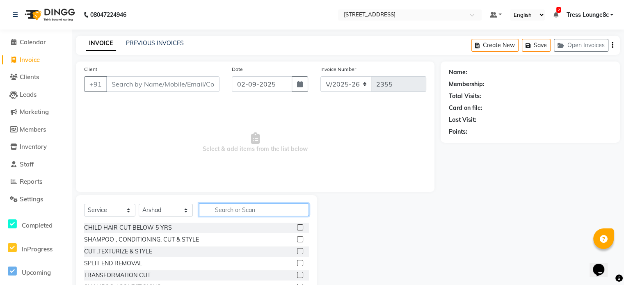
click at [232, 213] on input "text" at bounding box center [254, 209] width 110 height 13
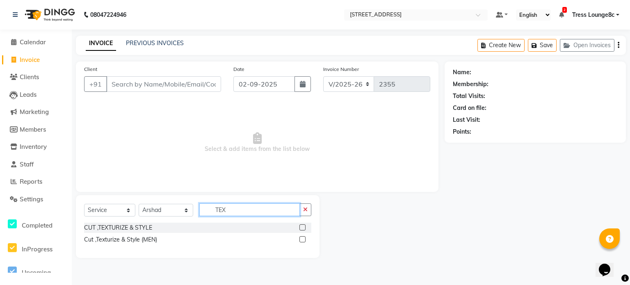
type input "TEX"
click at [301, 239] on label at bounding box center [302, 239] width 6 height 6
click at [301, 239] on input "checkbox" at bounding box center [301, 239] width 5 height 5
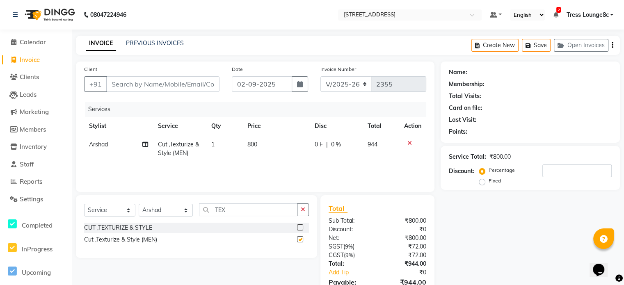
checkbox input "false"
drag, startPoint x: 243, startPoint y: 209, endPoint x: 222, endPoint y: 211, distance: 21.0
click at [222, 211] on input "TEX" at bounding box center [248, 209] width 98 height 13
drag, startPoint x: 227, startPoint y: 209, endPoint x: 202, endPoint y: 210, distance: 24.6
click at [202, 210] on input "TEX" at bounding box center [248, 209] width 98 height 13
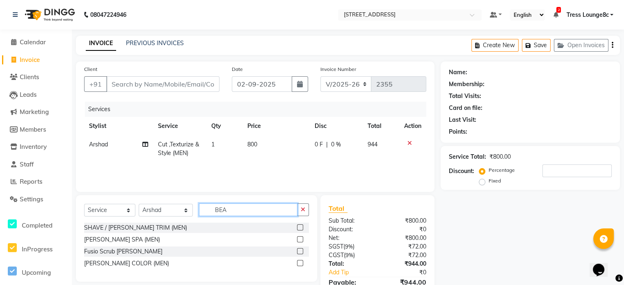
type input "BEA"
click at [298, 227] on label at bounding box center [300, 227] width 6 height 6
click at [298, 227] on input "checkbox" at bounding box center [299, 227] width 5 height 5
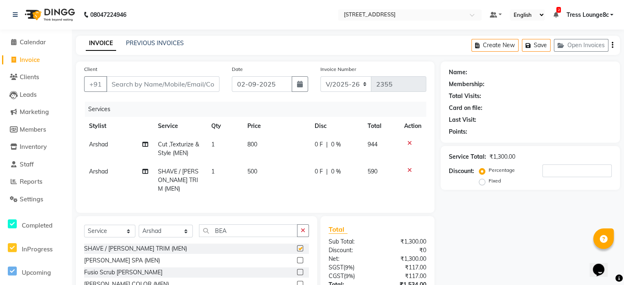
checkbox input "false"
click at [132, 86] on input "Client" at bounding box center [162, 84] width 113 height 16
type input "9"
type input "0"
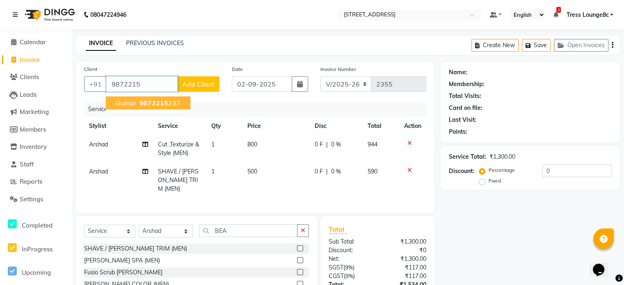
click at [151, 103] on span "9872215" at bounding box center [153, 103] width 29 height 8
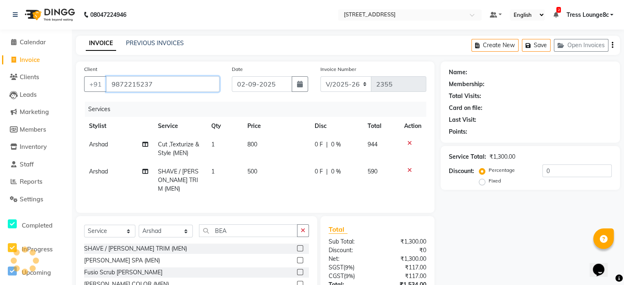
type input "9872215237"
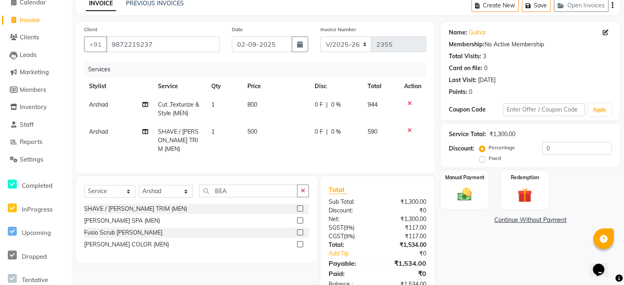
scroll to position [61, 0]
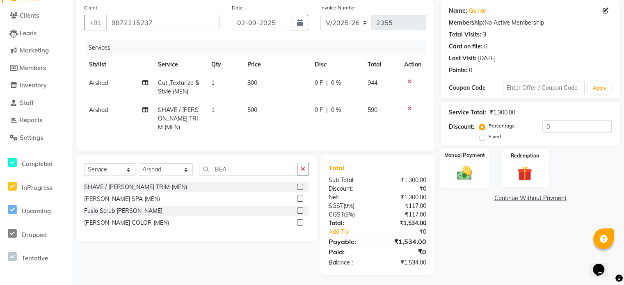
click at [469, 180] on img at bounding box center [464, 172] width 25 height 17
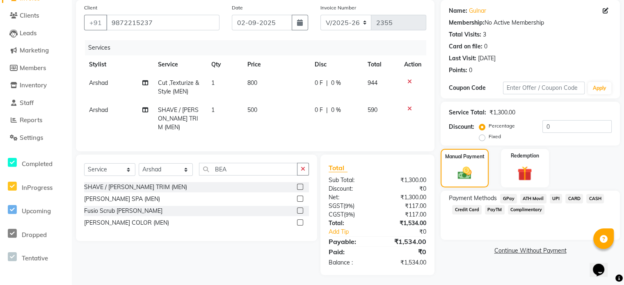
click at [521, 126] on div "Percentage Fixed" at bounding box center [510, 131] width 61 height 21
click at [488, 137] on label "Fixed" at bounding box center [494, 136] width 12 height 7
click at [482, 137] on input "Fixed" at bounding box center [483, 137] width 6 height 6
radio input "true"
drag, startPoint x: 560, startPoint y: 126, endPoint x: 533, endPoint y: 132, distance: 28.0
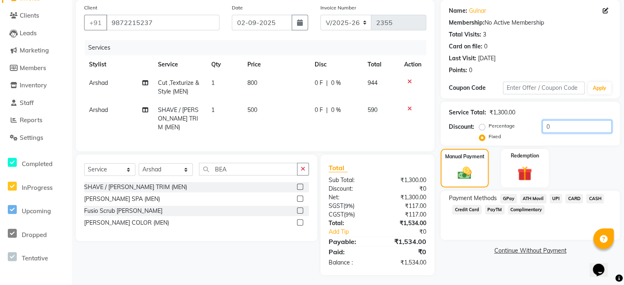
click at [533, 132] on div "Percentage Fixed 0" at bounding box center [545, 131] width 131 height 22
click at [596, 200] on span "CASH" at bounding box center [595, 198] width 18 height 9
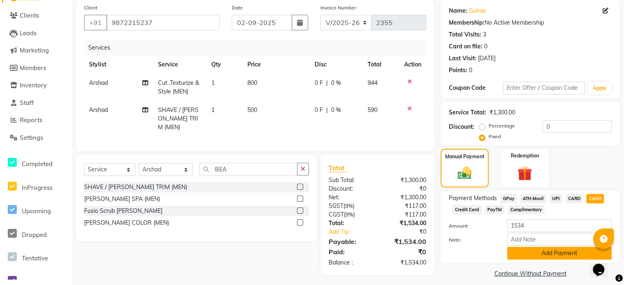
scroll to position [69, 0]
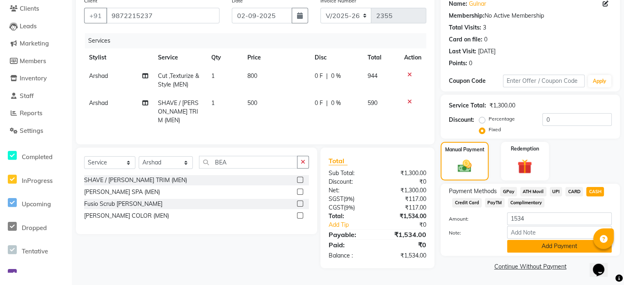
click at [549, 245] on button "Add Payment" at bounding box center [559, 246] width 105 height 13
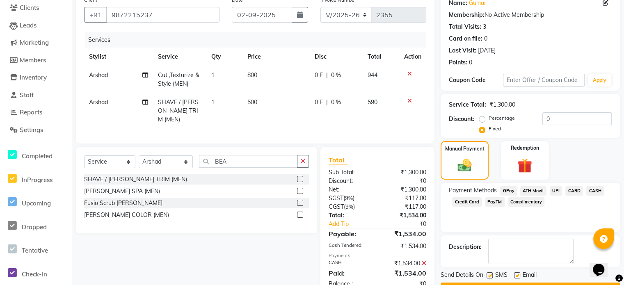
scroll to position [91, 0]
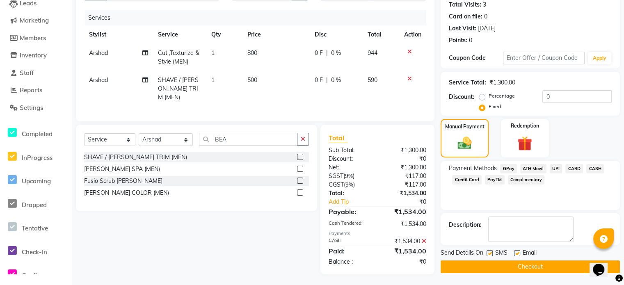
click at [525, 266] on button "Checkout" at bounding box center [529, 266] width 179 height 13
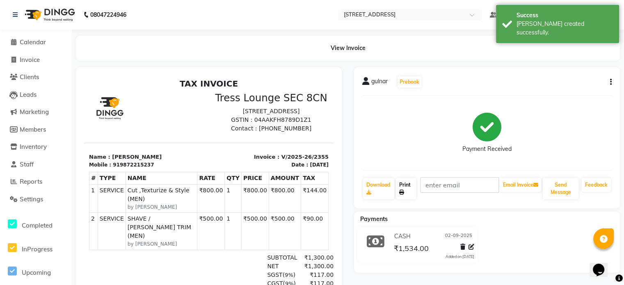
click at [408, 184] on link "Print" at bounding box center [406, 188] width 20 height 21
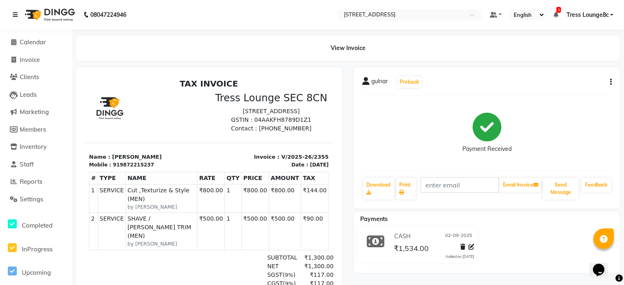
click at [15, 12] on icon at bounding box center [15, 15] width 5 height 6
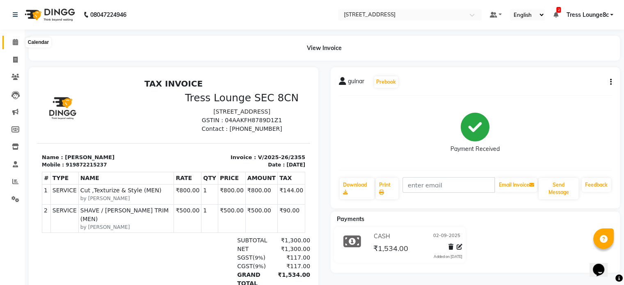
click at [15, 42] on icon at bounding box center [15, 42] width 5 height 6
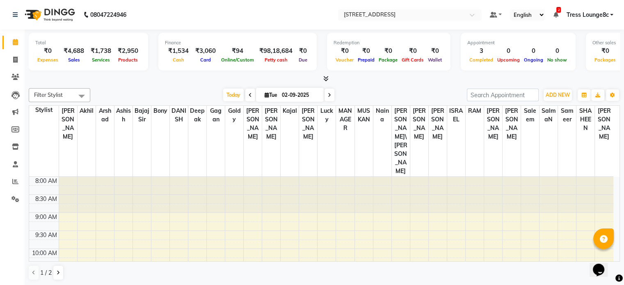
scroll to position [82, 0]
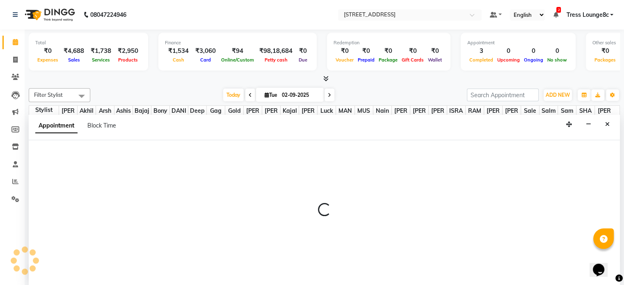
scroll to position [0, 0]
select select "62026"
select select "840"
select select "tentative"
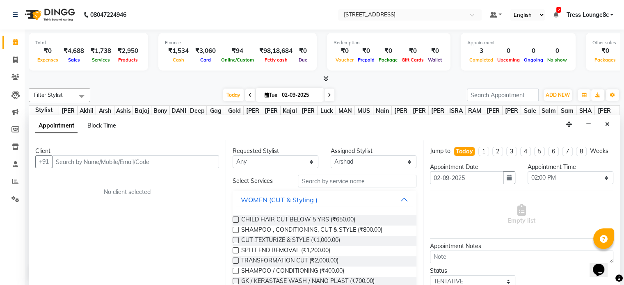
click at [118, 162] on input "text" at bounding box center [135, 161] width 167 height 13
click at [16, 77] on icon at bounding box center [15, 77] width 8 height 6
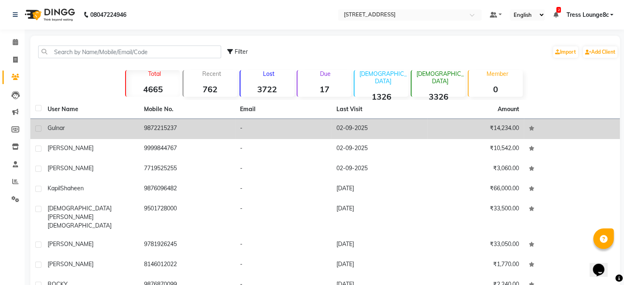
click at [185, 131] on td "9872215237" at bounding box center [187, 129] width 96 height 20
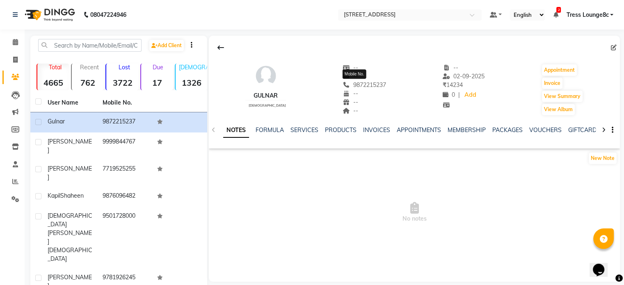
click at [367, 84] on span "9872215237" at bounding box center [363, 84] width 43 height 7
copy span "9872215237"
drag, startPoint x: 14, startPoint y: 42, endPoint x: 22, endPoint y: 52, distance: 12.8
click at [14, 42] on icon at bounding box center [15, 42] width 5 height 6
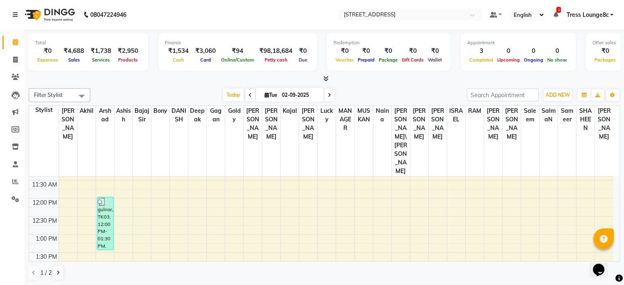
scroll to position [123, 0]
click at [161, 209] on div "8:00 AM 8:30 AM 9:00 AM 9:30 AM 10:00 AM 10:30 AM 11:00 AM 11:30 AM 12:00 PM 12…" at bounding box center [321, 288] width 584 height 469
select select "62341"
select select "840"
select select "tentative"
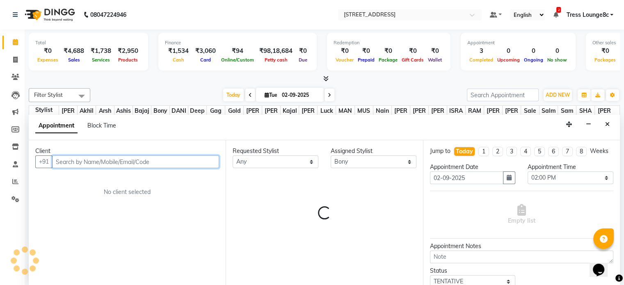
scroll to position [0, 0]
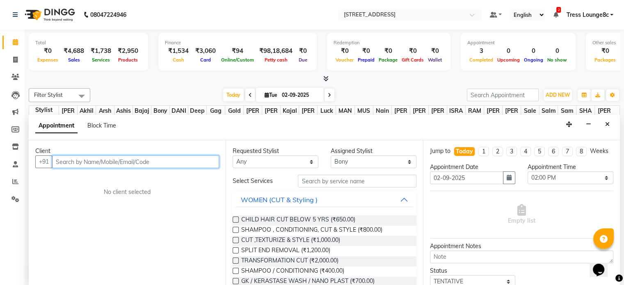
click at [130, 159] on input "text" at bounding box center [135, 161] width 167 height 13
paste input "9872215237"
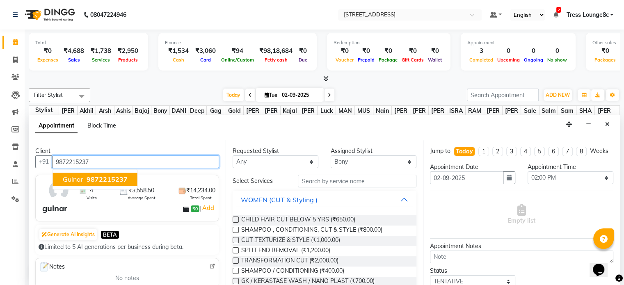
type input "9872215237"
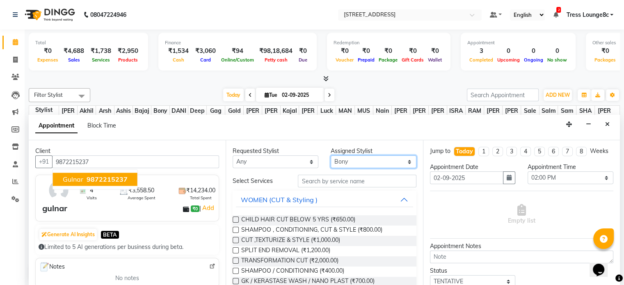
drag, startPoint x: 354, startPoint y: 162, endPoint x: 351, endPoint y: 156, distance: 7.3
click at [354, 162] on select "Select [PERSON_NAME] [PERSON_NAME] [PERSON_NAME] [PERSON_NAME] sir Bony DANISH …" at bounding box center [373, 161] width 86 height 13
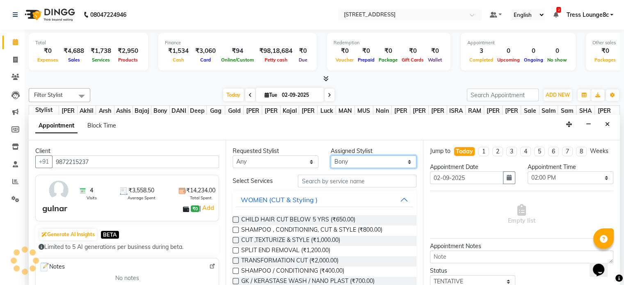
select select "62026"
click at [330, 155] on select "Select [PERSON_NAME] [PERSON_NAME] [PERSON_NAME] [PERSON_NAME] sir Bony DANISH …" at bounding box center [373, 161] width 86 height 13
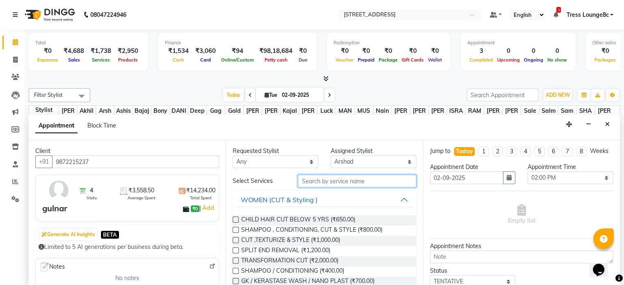
click at [332, 182] on input "text" at bounding box center [357, 181] width 118 height 13
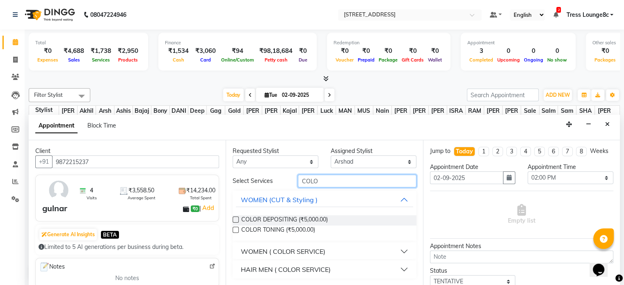
type input "COLO"
click at [296, 268] on div "HAIR MEN ( COLOR SERVICE)" at bounding box center [286, 269] width 90 height 10
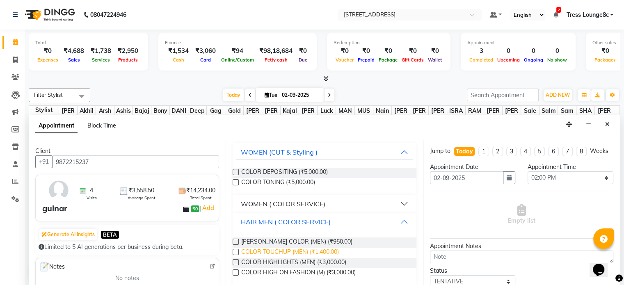
scroll to position [53, 0]
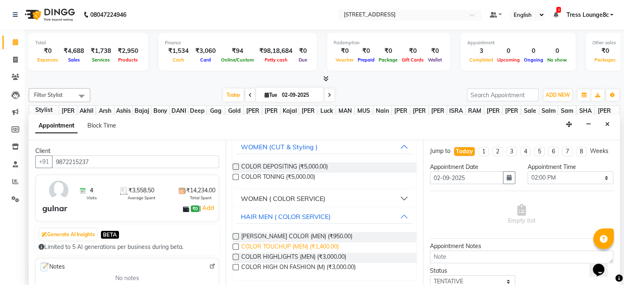
click at [320, 245] on span "COLOR TOUCHUP (MEN) (₹1,400.00)" at bounding box center [290, 247] width 98 height 10
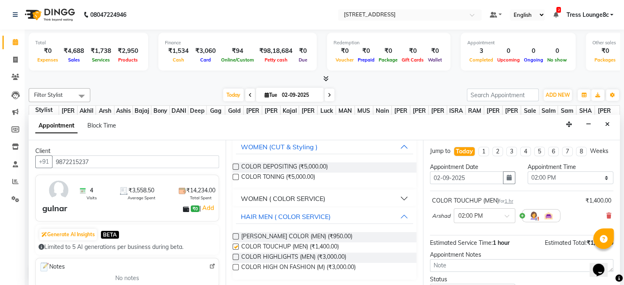
checkbox input "false"
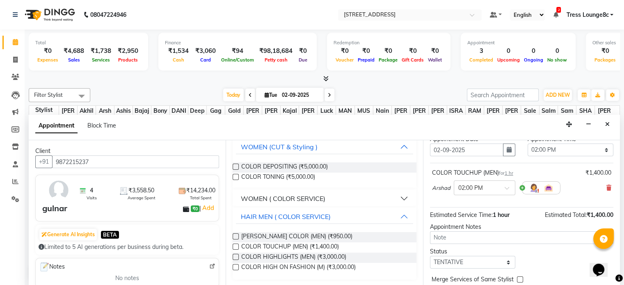
scroll to position [70, 0]
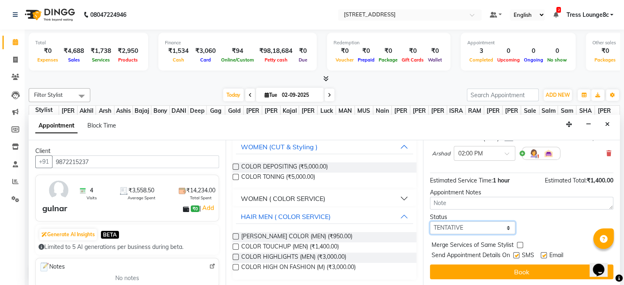
click at [457, 227] on select "Select TENTATIVE CONFIRM CHECK-IN UPCOMING" at bounding box center [473, 227] width 86 height 13
select select "confirm booking"
click at [430, 221] on select "Select TENTATIVE CONFIRM CHECK-IN UPCOMING" at bounding box center [473, 227] width 86 height 13
click at [518, 255] on label at bounding box center [516, 255] width 6 height 6
click at [518, 255] on input "checkbox" at bounding box center [515, 255] width 5 height 5
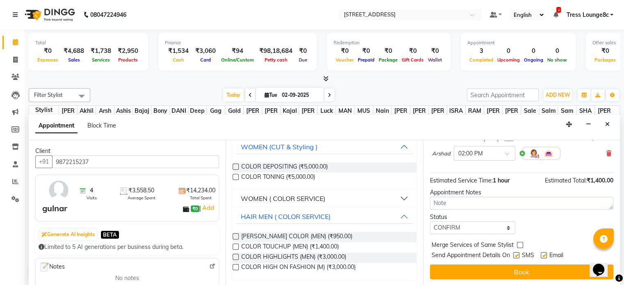
checkbox input "false"
click at [519, 245] on label at bounding box center [520, 245] width 6 height 6
click at [519, 245] on input "checkbox" at bounding box center [519, 245] width 5 height 5
checkbox input "true"
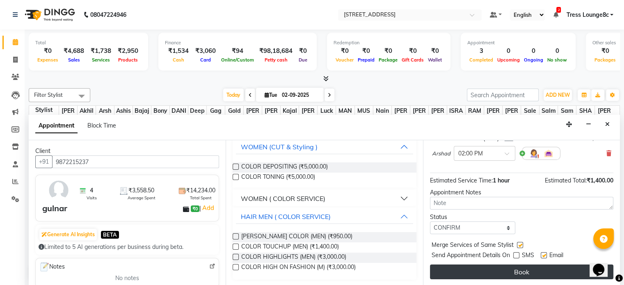
click at [540, 269] on button "Book" at bounding box center [521, 271] width 183 height 15
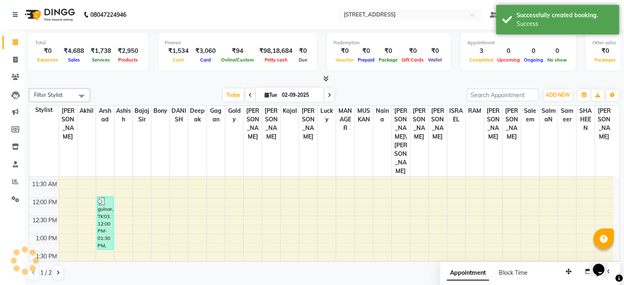
scroll to position [0, 0]
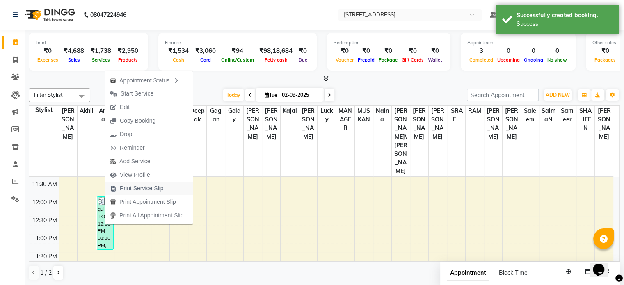
click at [139, 189] on span "Print Service Slip" at bounding box center [142, 188] width 44 height 9
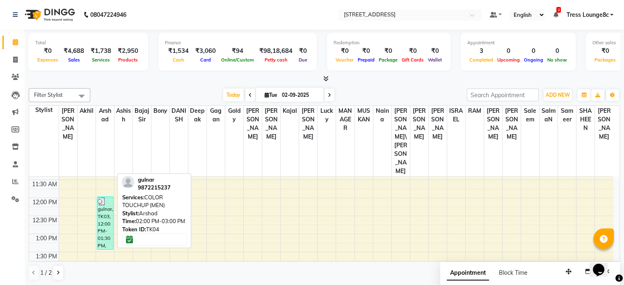
click at [100, 269] on div "gulnar, TK04, 02:00 PM-03:00 PM, COLOR TOUCHUP (MEN)" at bounding box center [105, 286] width 16 height 34
select select "6"
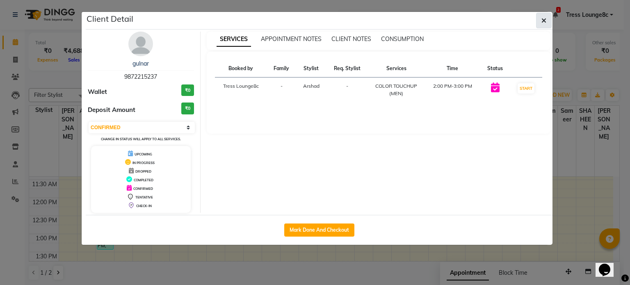
click at [543, 18] on icon "button" at bounding box center [543, 20] width 5 height 7
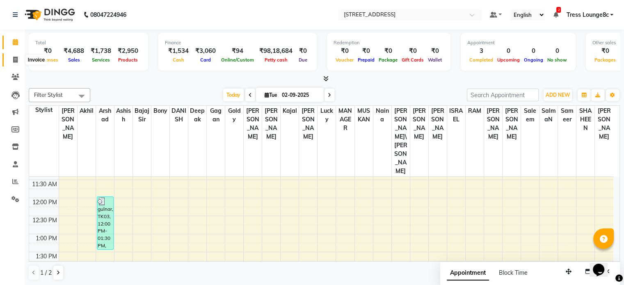
click at [14, 58] on icon at bounding box center [15, 60] width 5 height 6
select select "service"
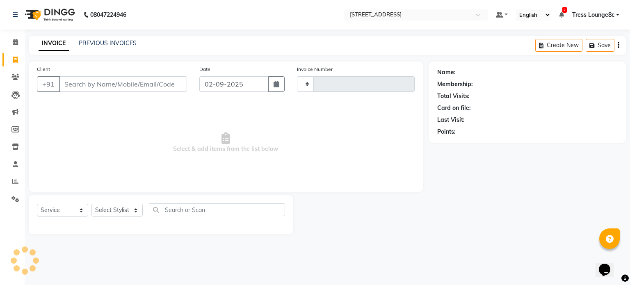
type input "2356"
select select "5703"
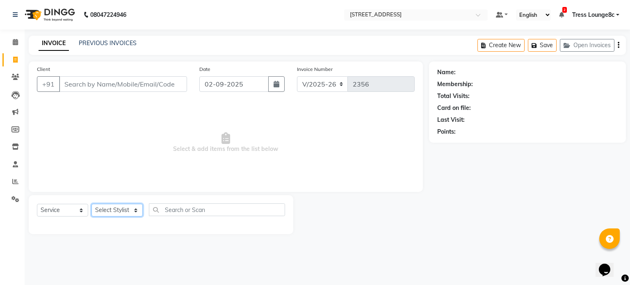
click at [111, 210] on select "Select Stylist" at bounding box center [116, 210] width 51 height 13
select select "45199"
click at [91, 204] on select "Select Stylist [PERSON_NAME] [PERSON_NAME] [PERSON_NAME] [PERSON_NAME] sir Bony…" at bounding box center [120, 210] width 58 height 13
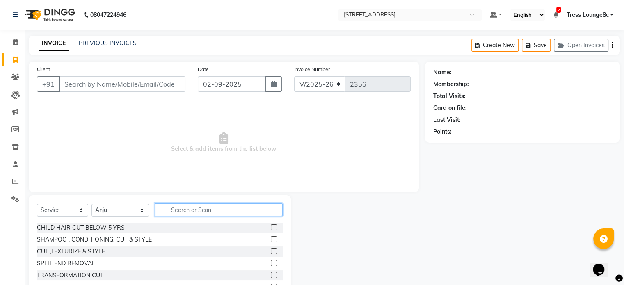
click at [186, 205] on input "text" at bounding box center [218, 209] width 127 height 13
type input "THRE"
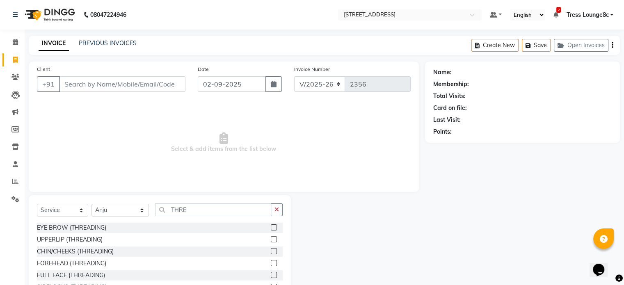
click at [275, 229] on label at bounding box center [274, 227] width 6 height 6
click at [275, 229] on input "checkbox" at bounding box center [273, 227] width 5 height 5
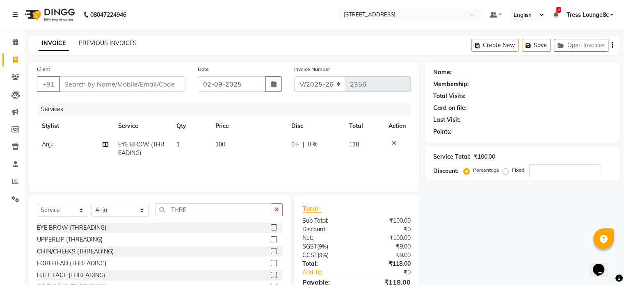
checkbox input "false"
click at [273, 239] on label at bounding box center [274, 239] width 6 height 6
click at [273, 239] on input "checkbox" at bounding box center [273, 239] width 5 height 5
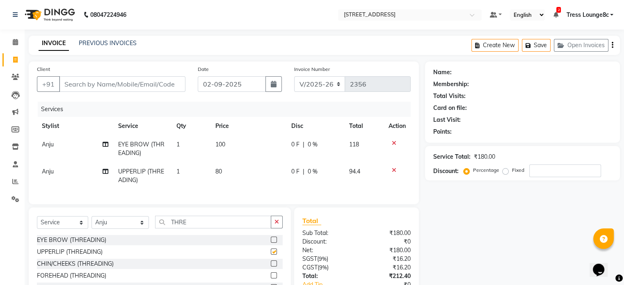
checkbox input "false"
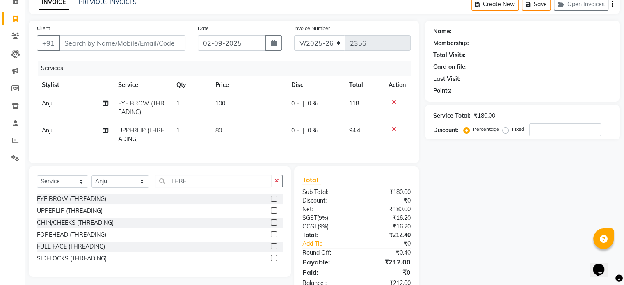
click at [272, 237] on label at bounding box center [274, 234] width 6 height 6
click at [272, 237] on input "checkbox" at bounding box center [273, 234] width 5 height 5
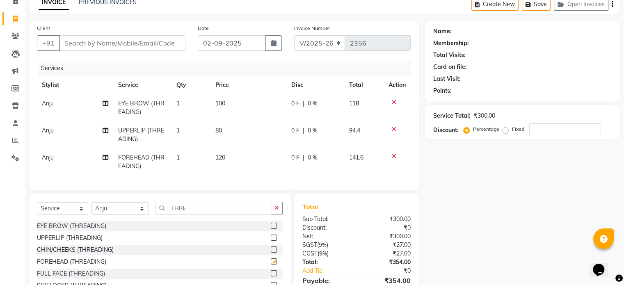
checkbox input "false"
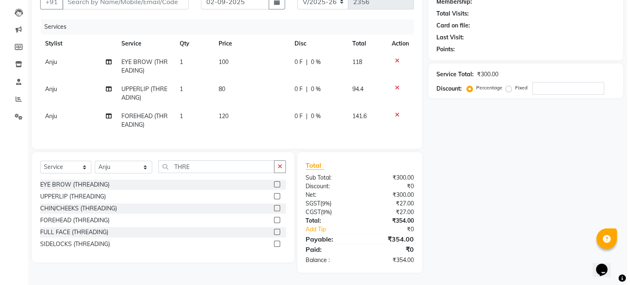
scroll to position [7, 0]
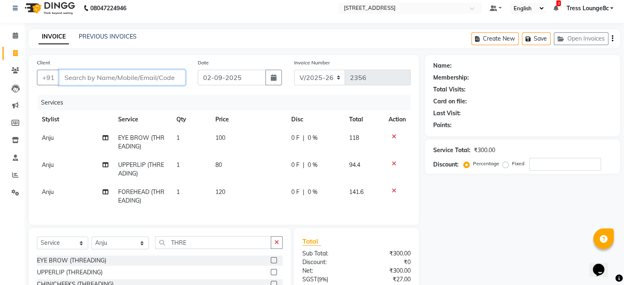
click at [100, 75] on input "Client" at bounding box center [122, 78] width 126 height 16
type input "9"
type input "0"
type input "9876452016"
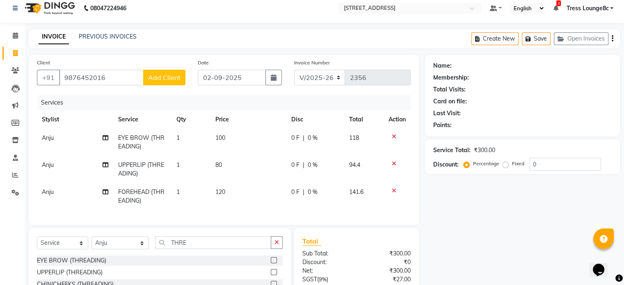
click at [163, 76] on span "Add Client" at bounding box center [164, 77] width 32 height 8
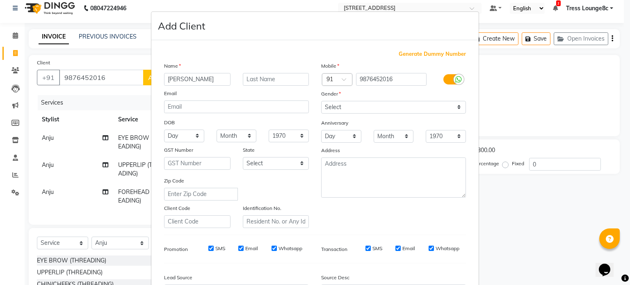
type input "[PERSON_NAME]"
click at [257, 77] on input "text" at bounding box center [276, 79] width 66 height 13
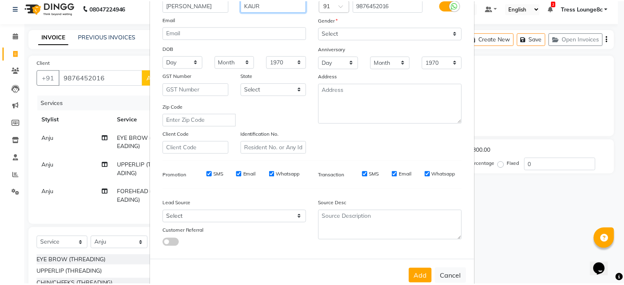
scroll to position [82, 0]
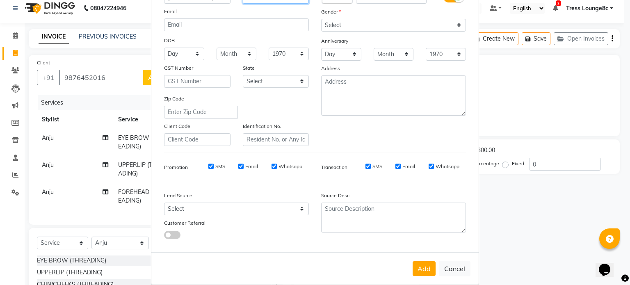
type input "KAUR"
click at [344, 26] on select "Select [DEMOGRAPHIC_DATA] [DEMOGRAPHIC_DATA] Other Prefer Not To Say" at bounding box center [393, 25] width 145 height 13
select select "[DEMOGRAPHIC_DATA]"
click at [321, 19] on select "Select [DEMOGRAPHIC_DATA] [DEMOGRAPHIC_DATA] Other Prefer Not To Say" at bounding box center [393, 25] width 145 height 13
click at [424, 272] on button "Add" at bounding box center [423, 268] width 23 height 15
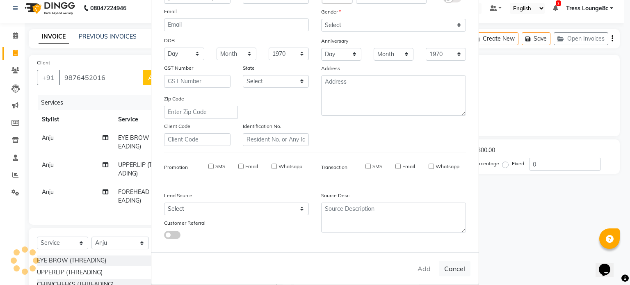
select select
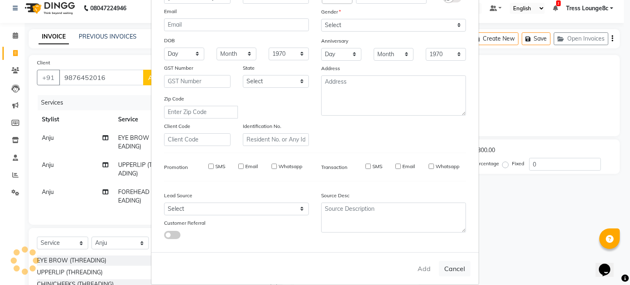
select select
checkbox input "false"
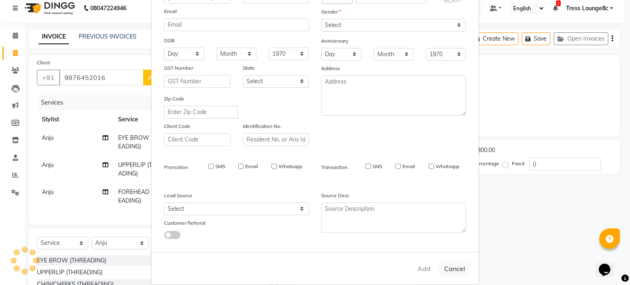
checkbox input "false"
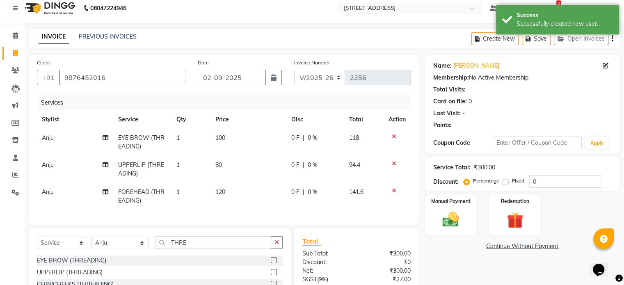
scroll to position [89, 0]
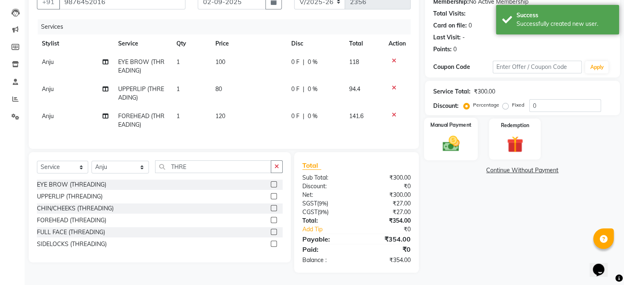
click at [457, 139] on img at bounding box center [450, 144] width 27 height 20
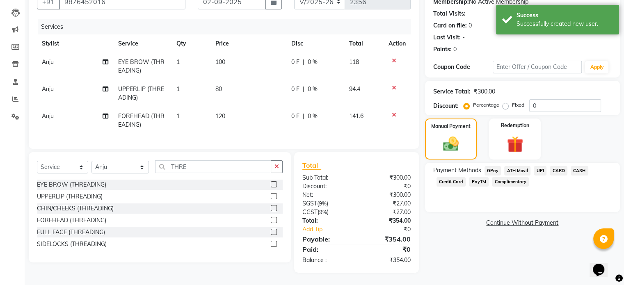
click at [540, 166] on span "UPI" at bounding box center [539, 170] width 13 height 9
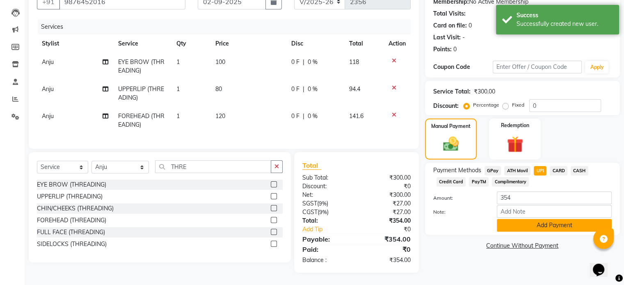
click at [551, 221] on button "Add Payment" at bounding box center [553, 225] width 115 height 13
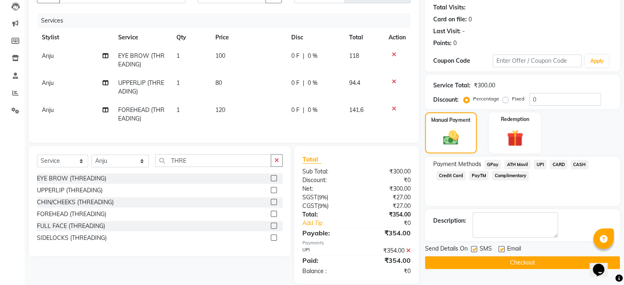
click at [530, 265] on button "Checkout" at bounding box center [522, 262] width 195 height 13
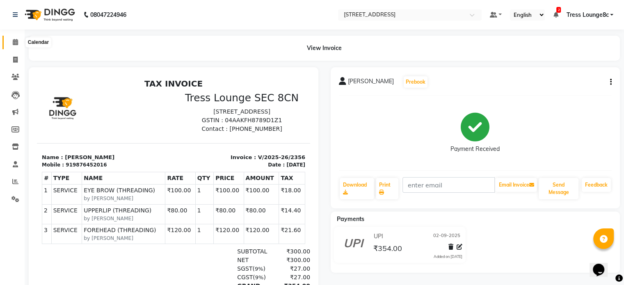
click at [13, 41] on icon at bounding box center [15, 42] width 5 height 6
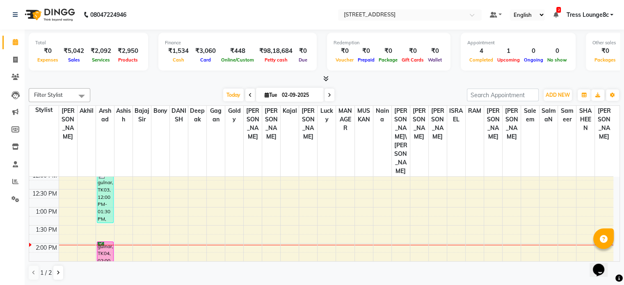
scroll to position [164, 0]
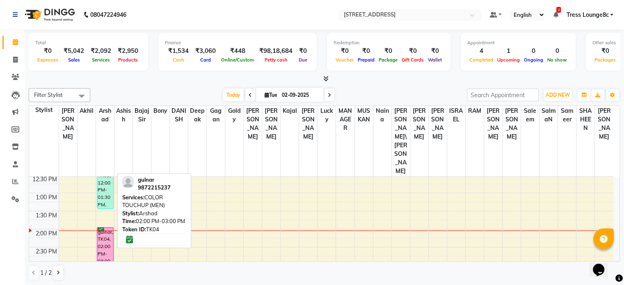
click at [104, 228] on div "gulnar, TK04, 02:00 PM-03:00 PM, COLOR TOUCHUP (MEN)" at bounding box center [105, 245] width 16 height 34
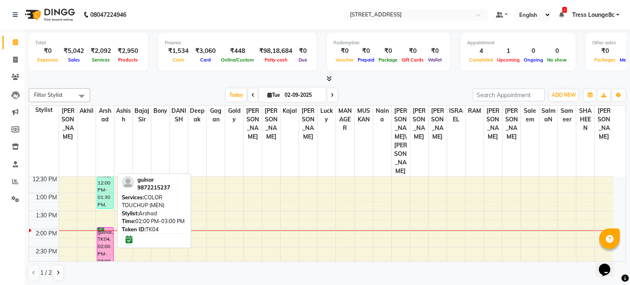
select select "6"
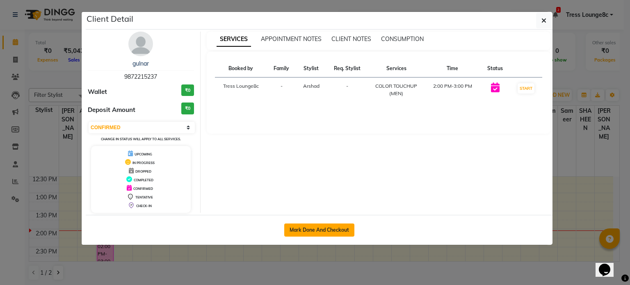
click at [323, 230] on button "Mark Done And Checkout" at bounding box center [319, 229] width 70 height 13
select select "service"
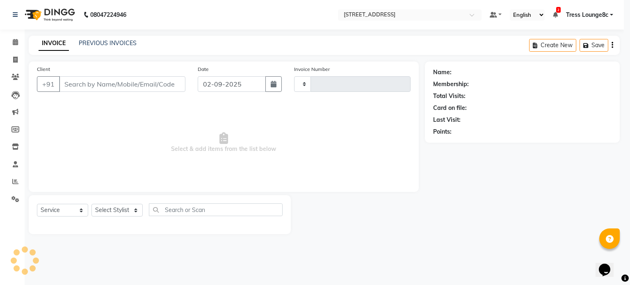
type input "2357"
select select "5703"
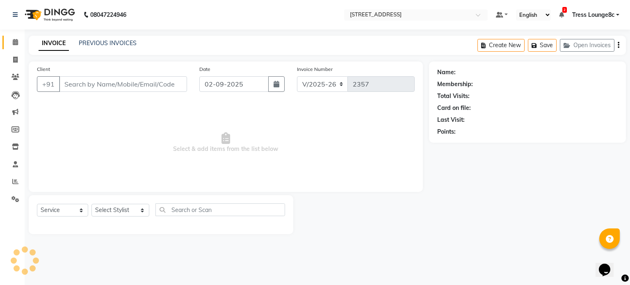
type input "9872215237"
select select "62026"
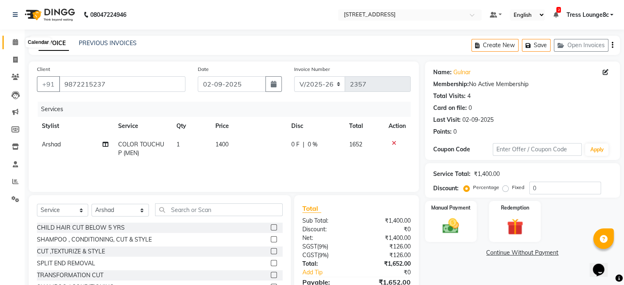
click at [15, 44] on icon at bounding box center [15, 42] width 5 height 6
